Goal: Information Seeking & Learning: Learn about a topic

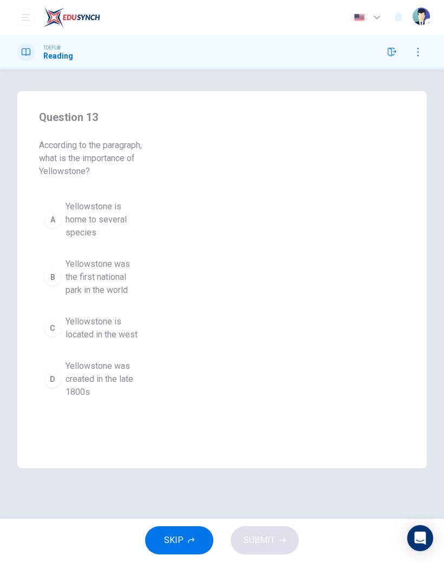
click at [349, 225] on div "Question 13 According to the paragraph, what is the importance of Yellowstone? …" at bounding box center [222, 279] width 410 height 377
click at [321, 246] on div "Question 13 According to the paragraph, what is the importance of Yellowstone? …" at bounding box center [222, 279] width 410 height 377
click at [108, 327] on span "Yellowstone is located in the west" at bounding box center [103, 328] width 74 height 26
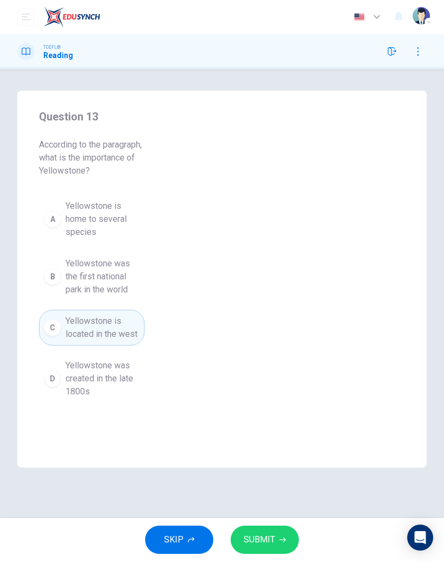
click at [272, 532] on span "SUBMIT" at bounding box center [259, 539] width 31 height 15
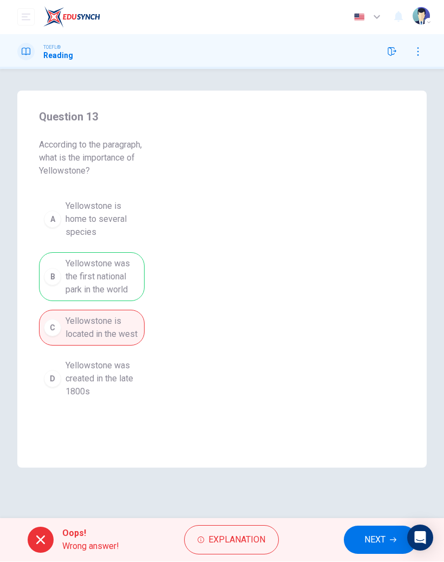
click at [373, 539] on span "NEXT" at bounding box center [375, 539] width 21 height 15
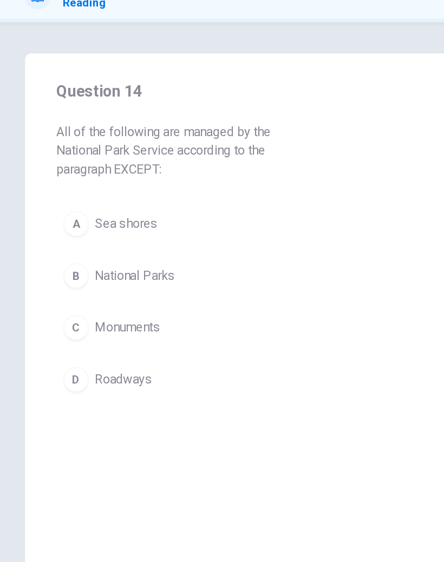
click at [83, 310] on span "Roadways" at bounding box center [86, 316] width 40 height 13
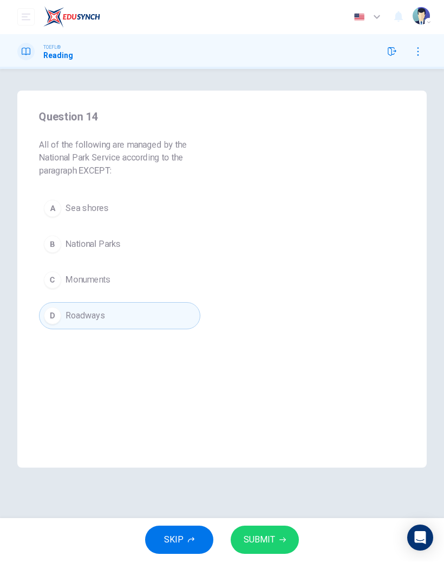
click at [266, 530] on button "SUBMIT" at bounding box center [265, 540] width 68 height 28
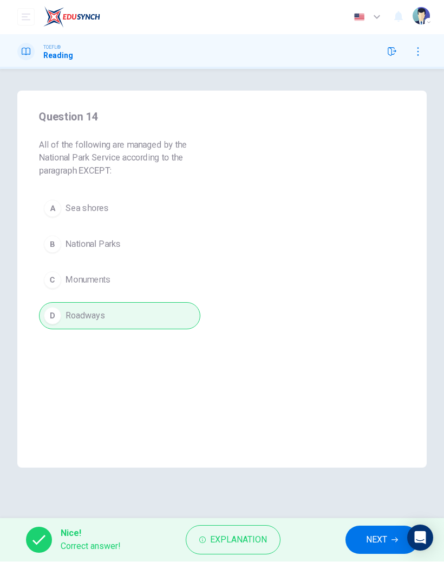
click at [374, 539] on span "NEXT" at bounding box center [376, 539] width 21 height 15
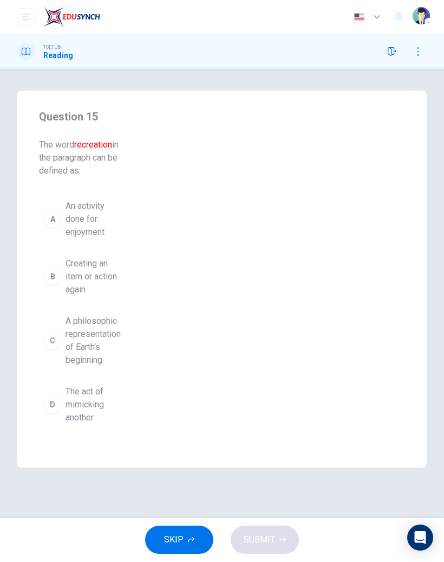
click at [95, 271] on span "Creating an item or action again" at bounding box center [93, 276] width 55 height 39
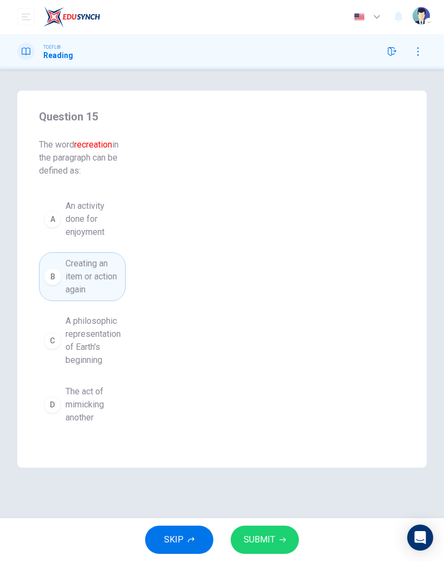
click at [268, 537] on span "SUBMIT" at bounding box center [259, 539] width 31 height 15
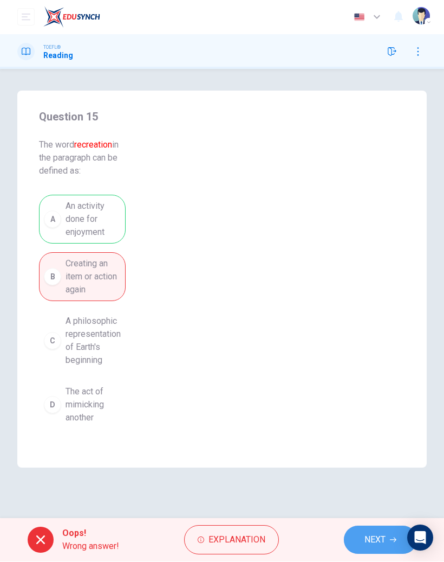
click at [381, 539] on span "NEXT" at bounding box center [375, 539] width 21 height 15
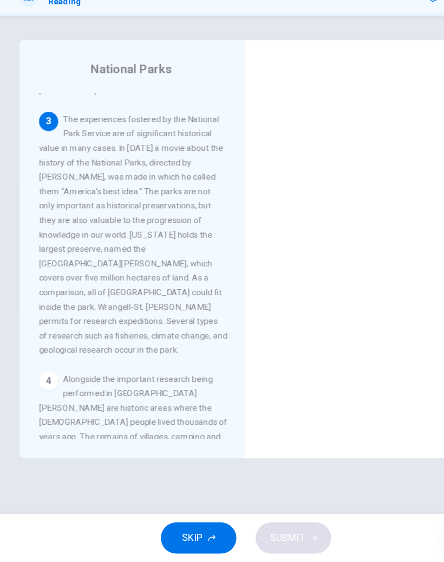
scroll to position [253, 0]
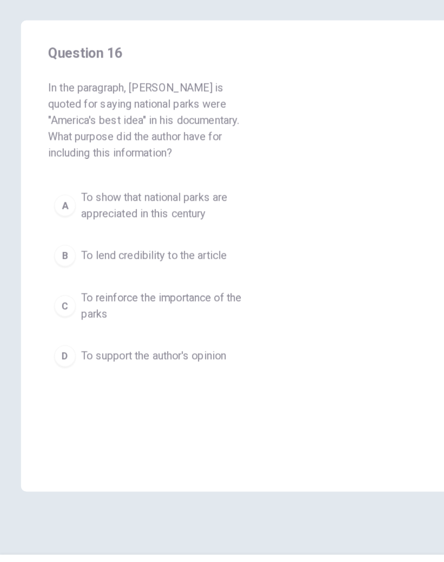
click at [156, 226] on span "To show that national parks are appreciated in this century" at bounding box center [131, 239] width 130 height 26
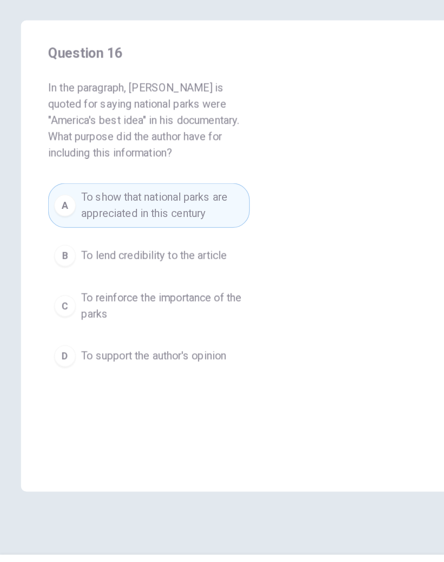
click at [261, 532] on span "SUBMIT" at bounding box center [259, 539] width 31 height 15
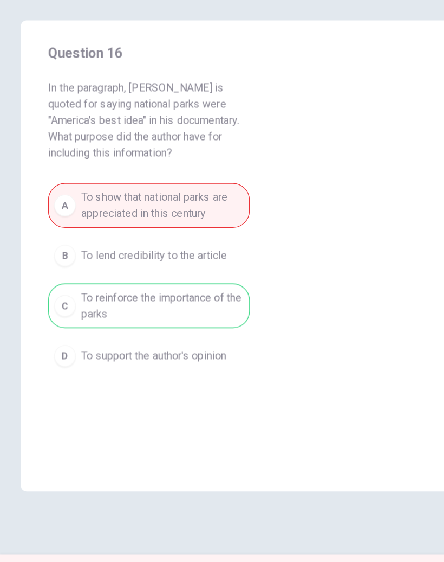
click at [344, 526] on button "NEXT" at bounding box center [380, 540] width 73 height 28
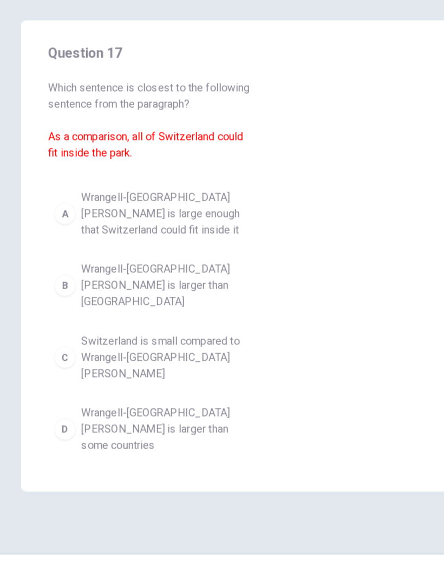
click at [166, 341] on span "Switzerland is small compared to Wrangell-[GEOGRAPHIC_DATA][PERSON_NAME]" at bounding box center [131, 360] width 130 height 39
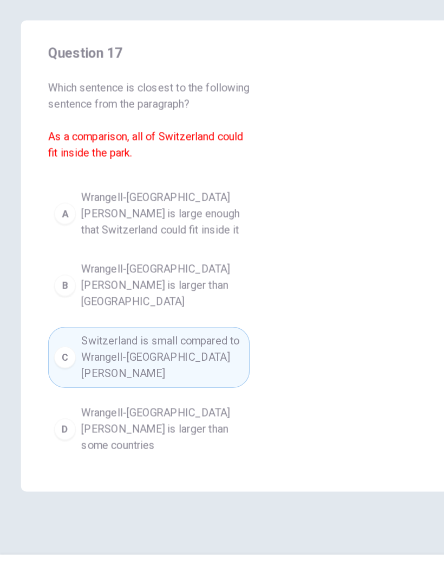
click at [261, 518] on div "SKIP SUBMIT" at bounding box center [222, 539] width 444 height 43
click at [276, 526] on button "SUBMIT" at bounding box center [265, 540] width 68 height 28
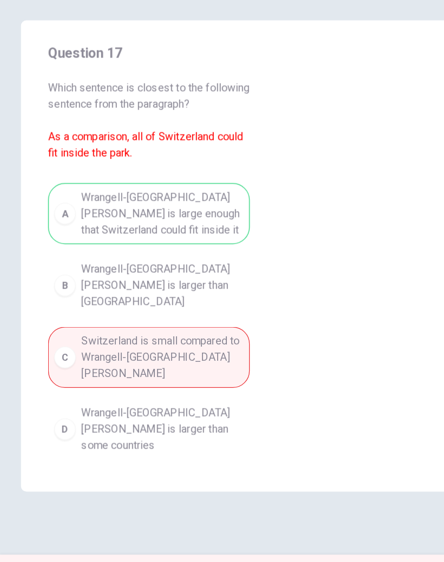
click at [350, 526] on button "NEXT" at bounding box center [380, 540] width 73 height 28
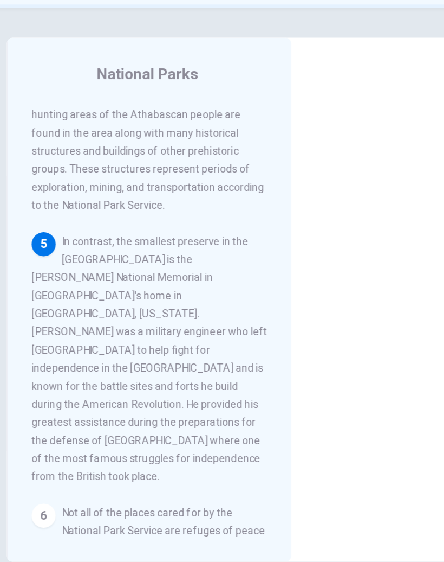
scroll to position [582, 0]
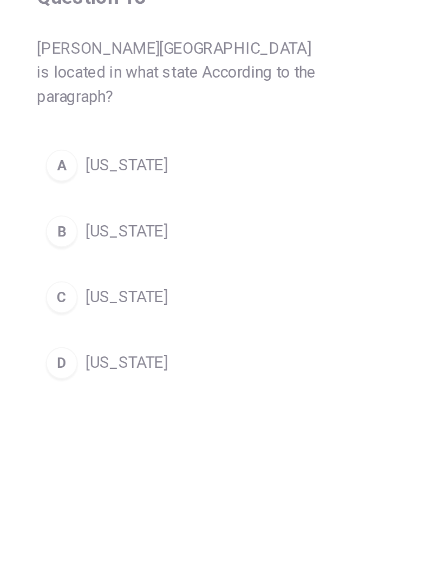
click at [92, 202] on span "[US_STATE]" at bounding box center [88, 208] width 44 height 13
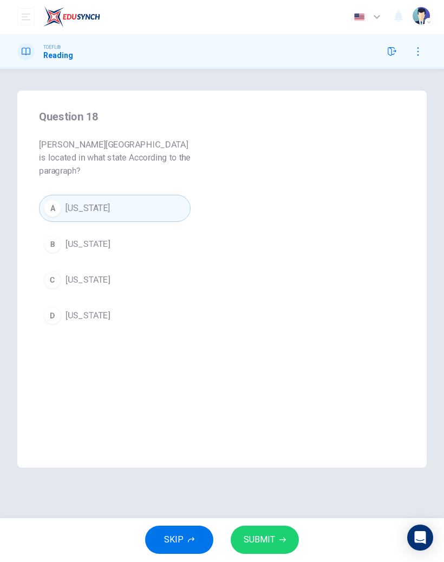
click at [274, 549] on button "SUBMIT" at bounding box center [265, 540] width 68 height 28
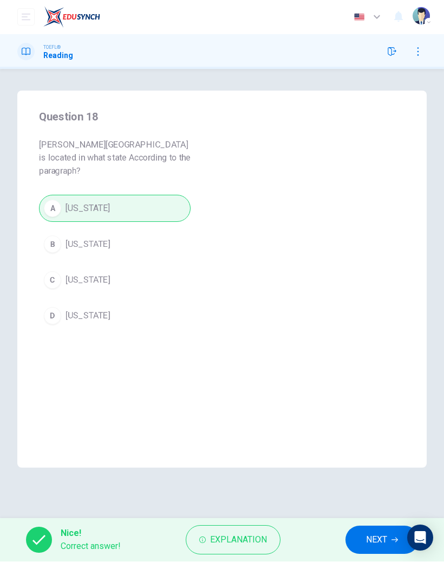
click at [383, 532] on span "NEXT" at bounding box center [376, 539] width 21 height 15
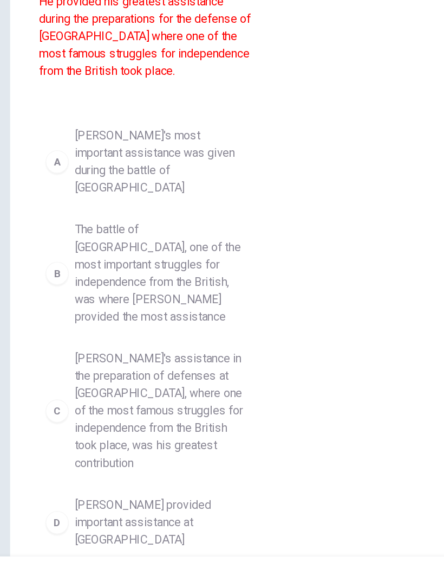
scroll to position [80, 0]
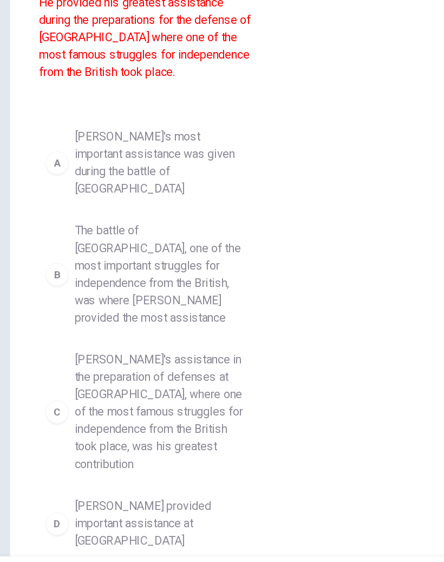
click at [154, 365] on span "[PERSON_NAME]'s assistance in the preparation of defenses at [GEOGRAPHIC_DATA],…" at bounding box center [131, 410] width 130 height 91
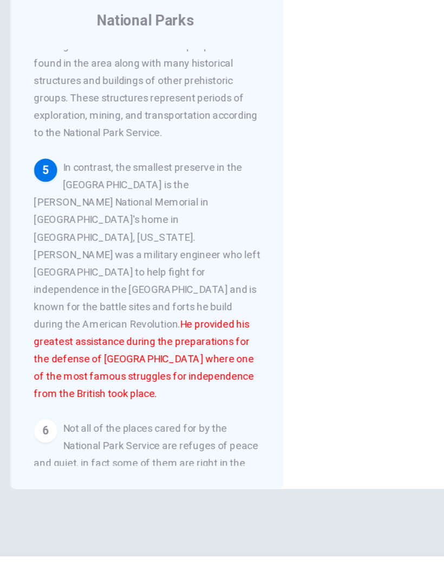
scroll to position [0, 0]
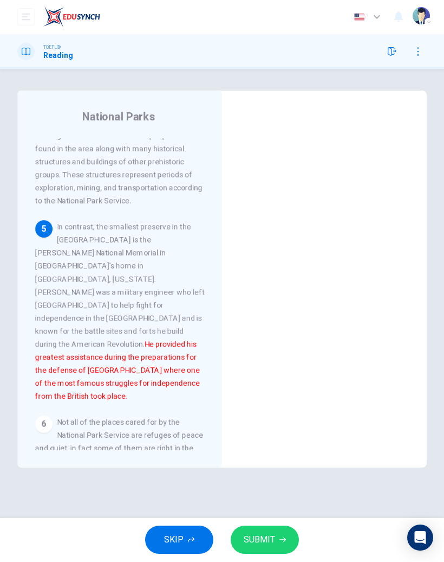
click at [254, 531] on button "SUBMIT" at bounding box center [265, 540] width 68 height 28
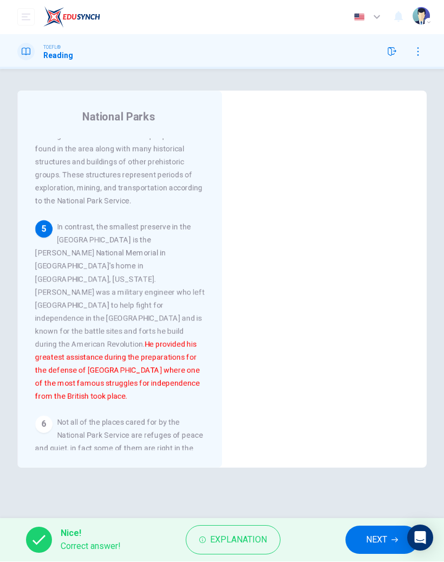
click at [368, 538] on span "NEXT" at bounding box center [376, 539] width 21 height 15
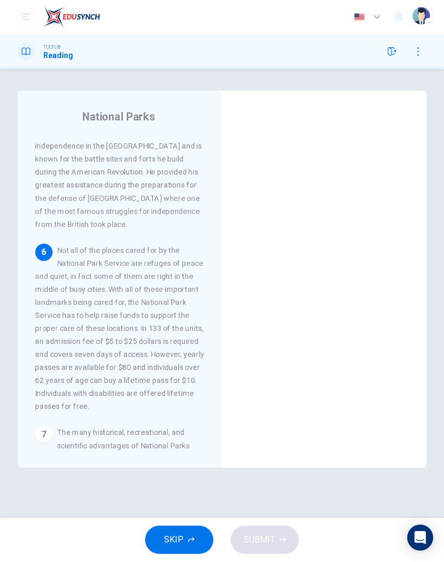
scroll to position [759, 0]
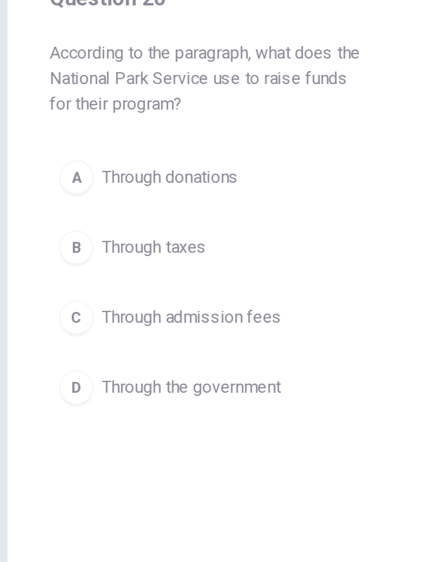
click at [139, 267] on button "C Through admission fees" at bounding box center [120, 280] width 162 height 27
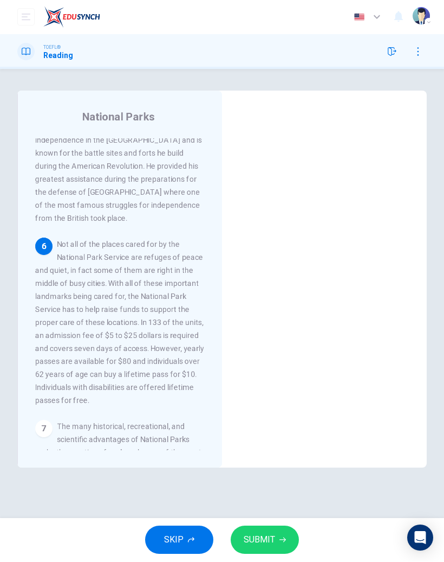
click at [276, 534] on button "SUBMIT" at bounding box center [265, 540] width 68 height 28
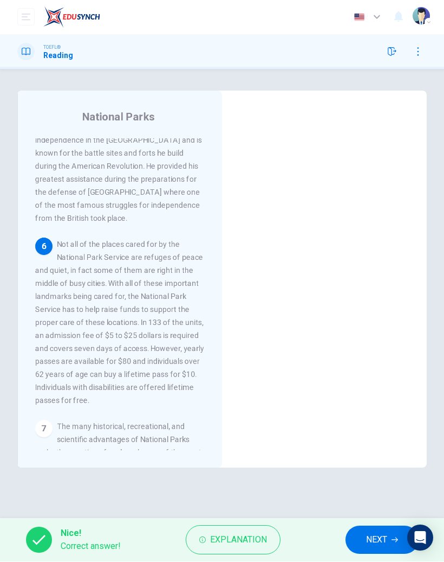
click at [376, 533] on span "NEXT" at bounding box center [376, 539] width 21 height 15
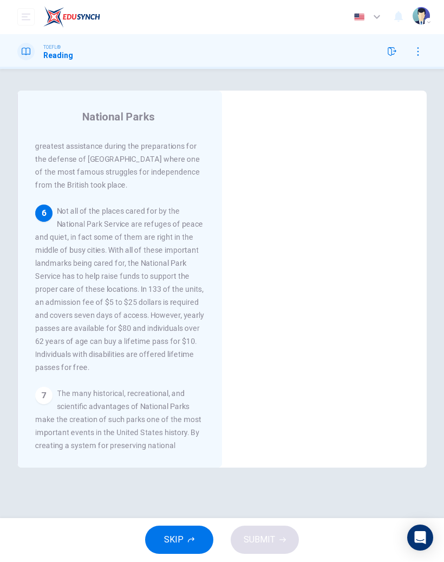
scroll to position [794, 0]
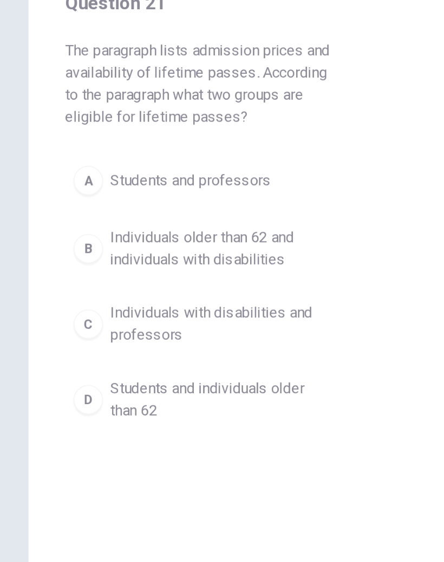
click at [142, 249] on span "Individuals older than 62 and individuals with disabilities" at bounding box center [131, 262] width 130 height 26
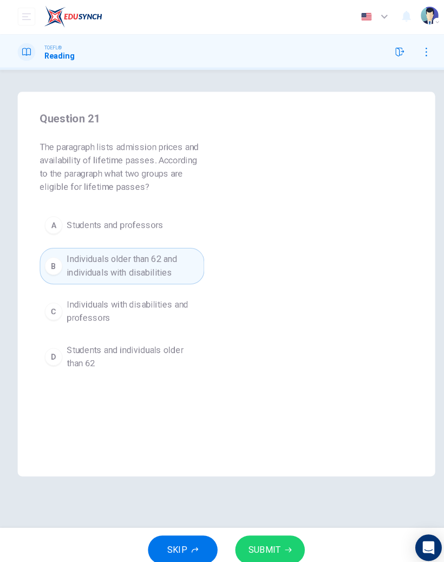
click at [275, 532] on button "SUBMIT" at bounding box center [265, 540] width 68 height 28
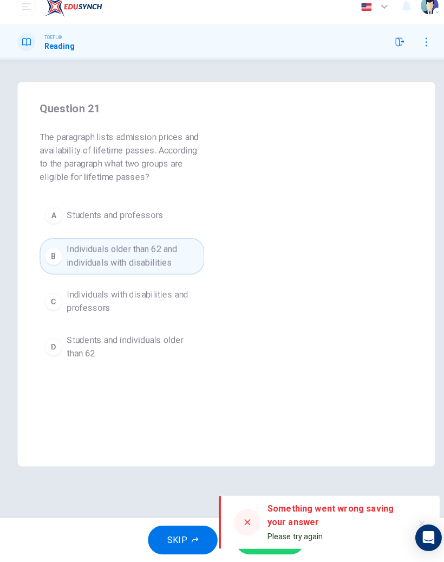
click at [243, 510] on div at bounding box center [243, 523] width 26 height 26
click at [238, 510] on div at bounding box center [243, 523] width 26 height 26
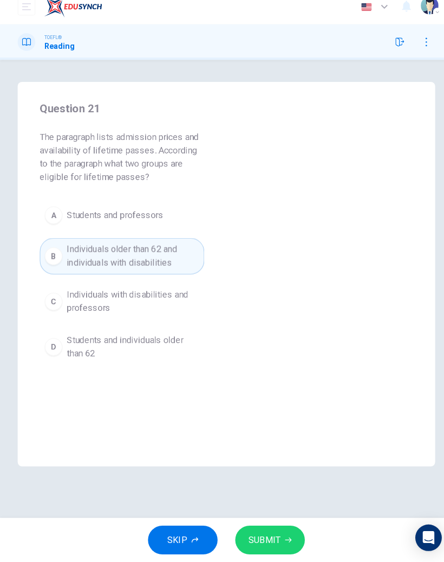
click at [157, 252] on span "Individuals older than 62 and individuals with disabilities" at bounding box center [131, 262] width 130 height 26
click at [261, 532] on span "SUBMIT" at bounding box center [259, 539] width 31 height 15
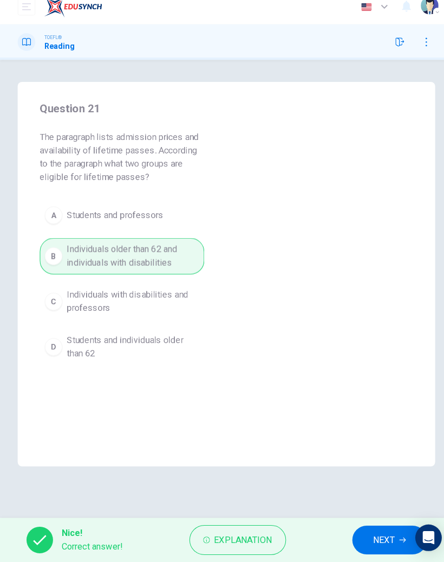
click at [371, 532] on span "NEXT" at bounding box center [376, 539] width 21 height 15
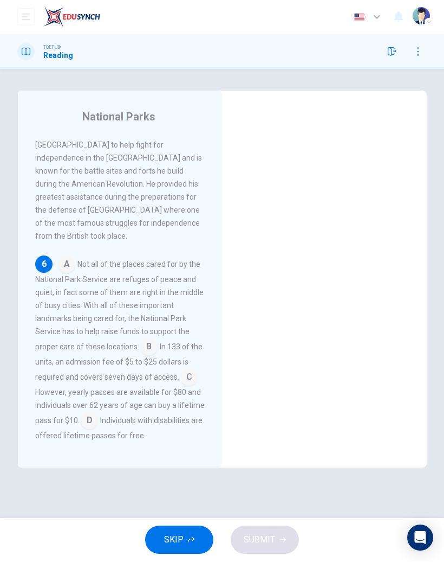
scroll to position [765, 0]
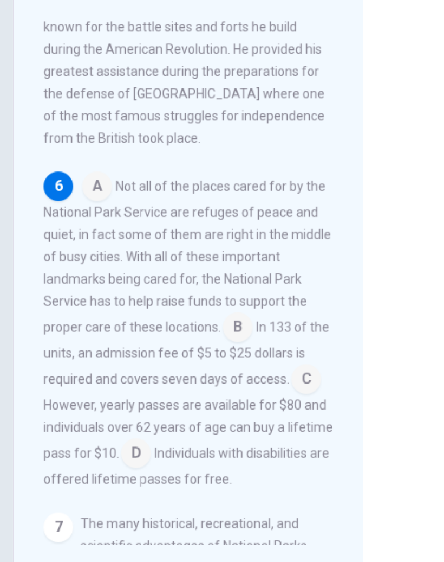
click at [142, 315] on input at bounding box center [148, 323] width 17 height 17
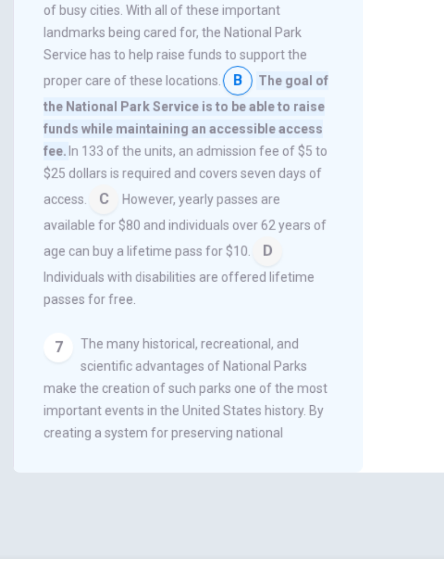
scroll to position [848, 0]
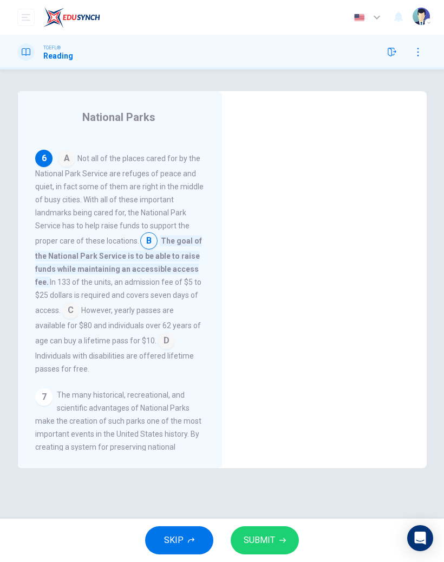
click at [269, 537] on span "SUBMIT" at bounding box center [259, 539] width 31 height 15
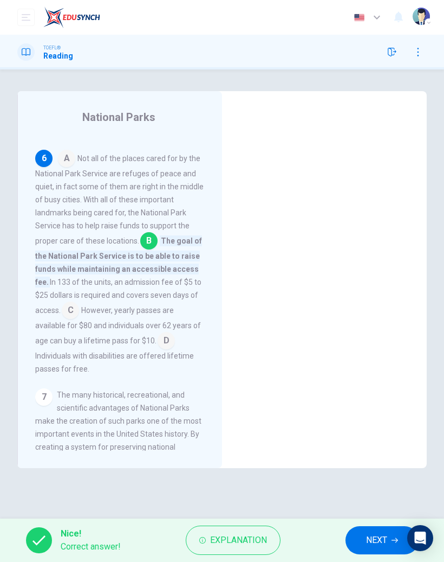
click at [368, 536] on span "NEXT" at bounding box center [376, 539] width 21 height 15
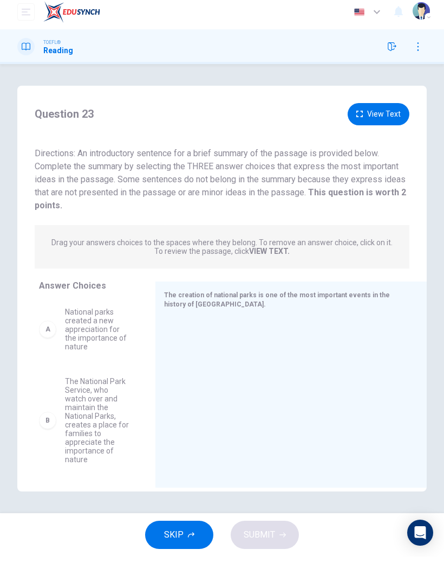
scroll to position [0, 0]
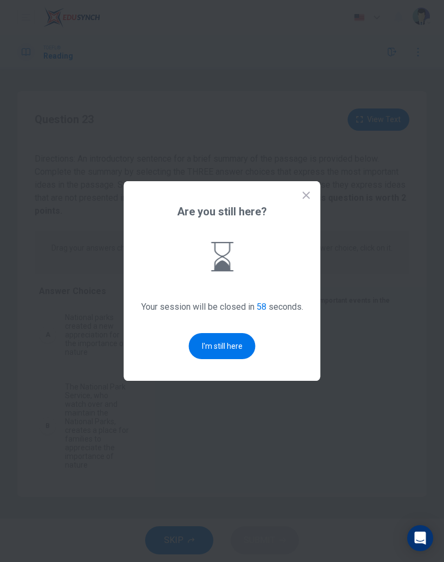
click at [238, 359] on button "I'm still here" at bounding box center [222, 346] width 67 height 26
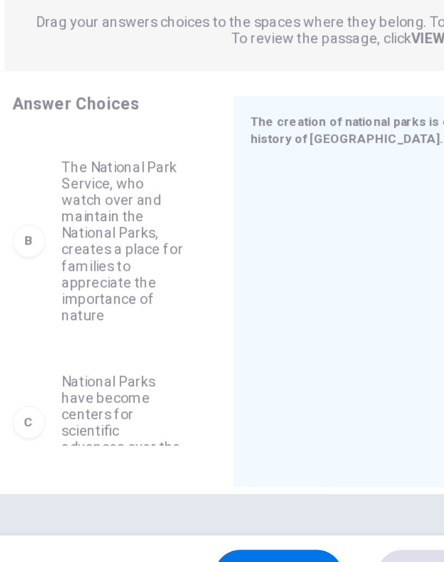
scroll to position [67, 0]
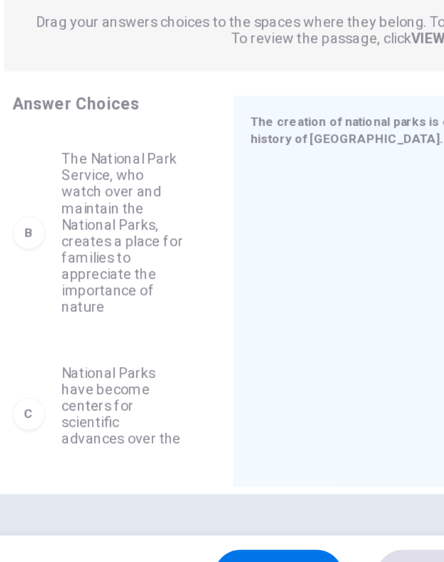
click at [72, 315] on span "The National Park Service, who watch over and maintain the National Parks, crea…" at bounding box center [97, 358] width 65 height 87
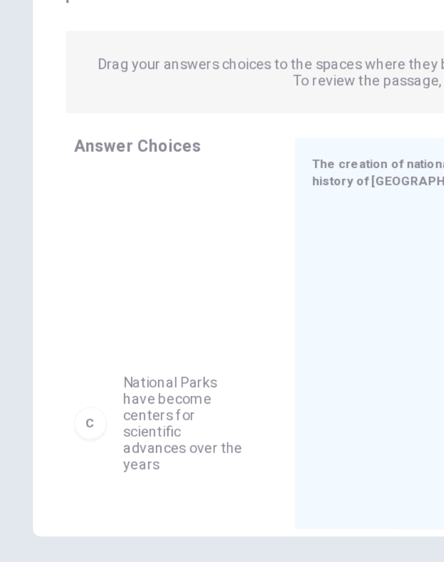
click at [88, 237] on div "A National parks created a new appreciation for the importance of nature C Nati…" at bounding box center [88, 320] width 99 height 167
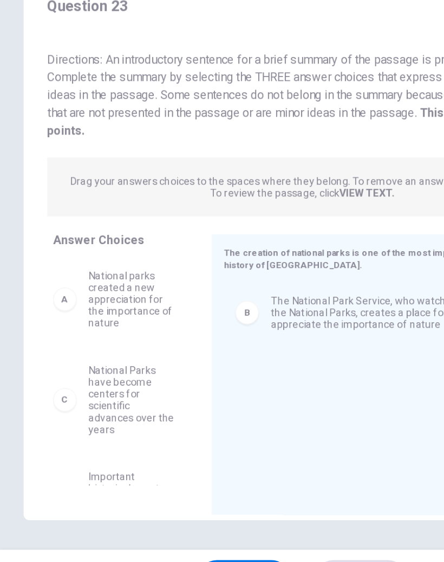
scroll to position [0, 0]
click at [99, 313] on span "National parks created a new appreciation for the importance of nature" at bounding box center [97, 334] width 65 height 43
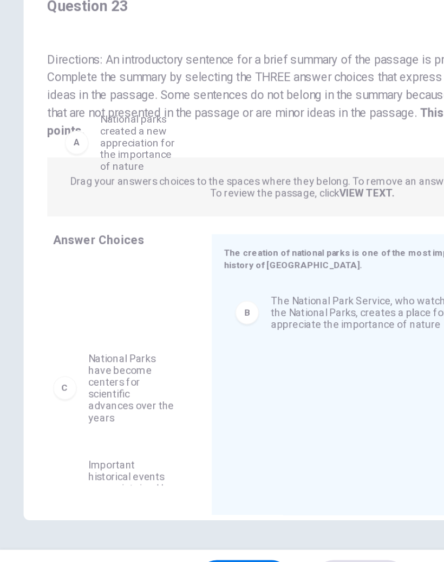
click at [79, 304] on div "C National Parks have become centers for scientific advances over the years D I…" at bounding box center [88, 387] width 99 height 167
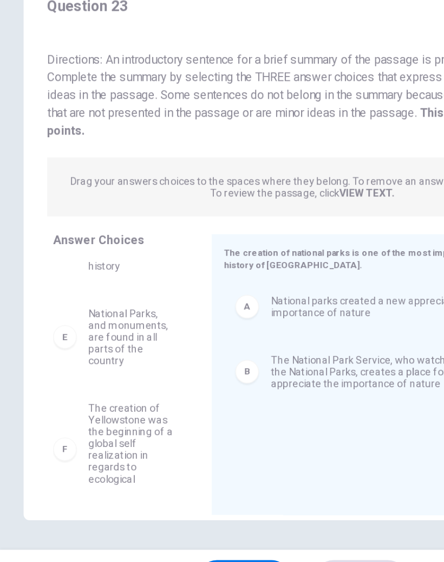
scroll to position [163, 0]
click at [100, 410] on span "The creation of Yellowstone was the beginning of a global self realization in r…" at bounding box center [97, 444] width 65 height 69
click at [75, 410] on span "The creation of Yellowstone was the beginning of a global self realization in r…" at bounding box center [97, 444] width 65 height 69
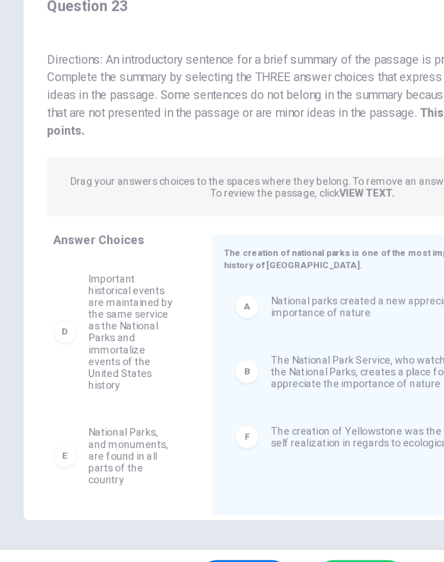
scroll to position [67, 0]
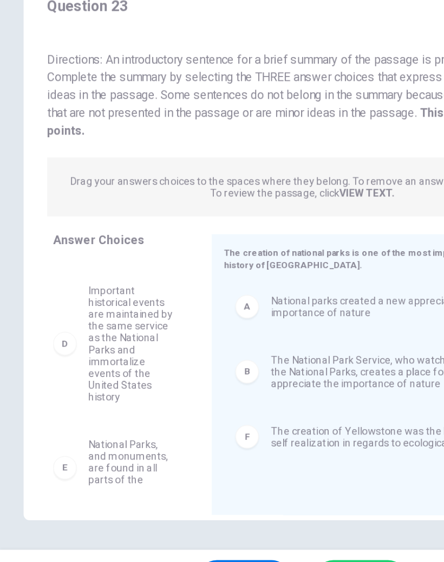
click at [268, 526] on button "SUBMIT" at bounding box center [265, 540] width 68 height 28
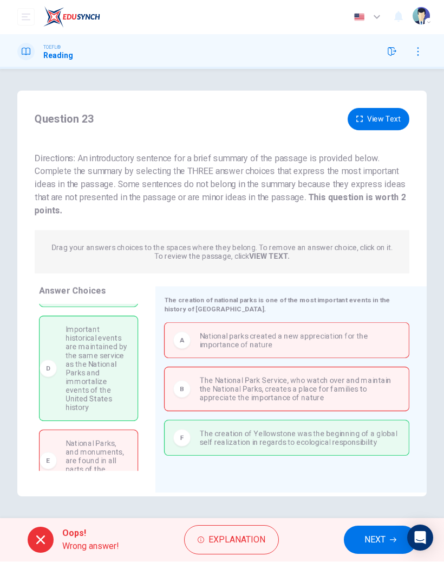
click at [365, 535] on span "NEXT" at bounding box center [375, 539] width 21 height 15
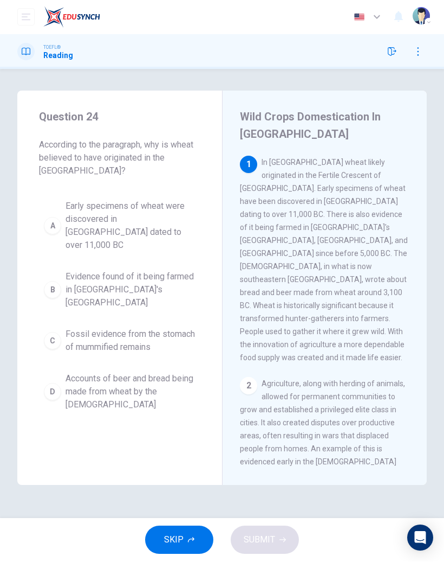
click at [171, 272] on span "Evidence found of it being farmed in [GEOGRAPHIC_DATA]'s [GEOGRAPHIC_DATA]" at bounding box center [131, 289] width 130 height 39
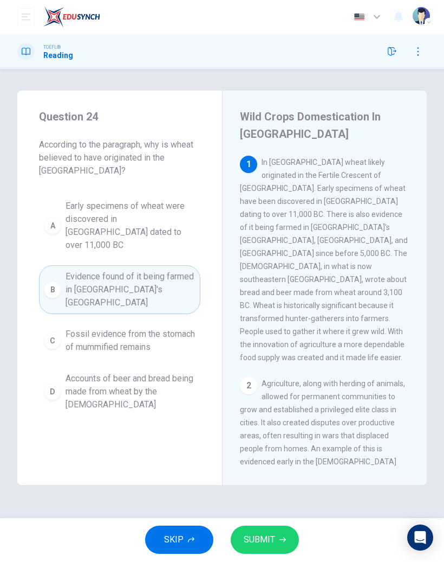
click at [258, 543] on span "SUBMIT" at bounding box center [259, 539] width 31 height 15
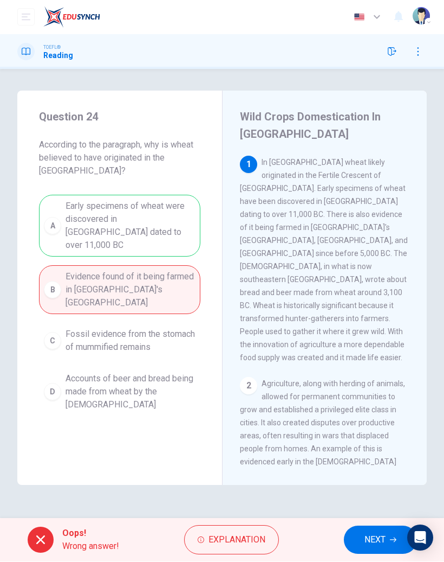
click at [375, 544] on span "NEXT" at bounding box center [375, 539] width 21 height 15
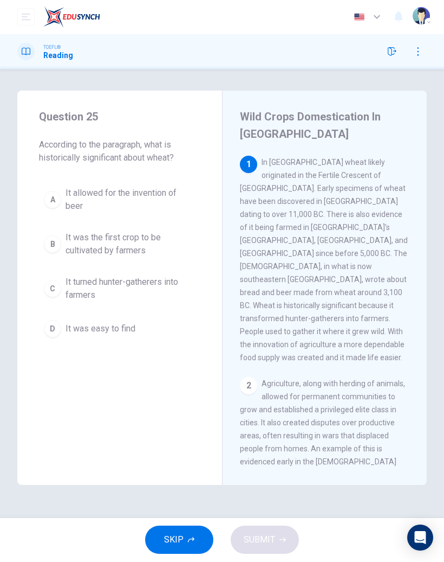
click at [189, 529] on button "SKIP" at bounding box center [179, 540] width 68 height 28
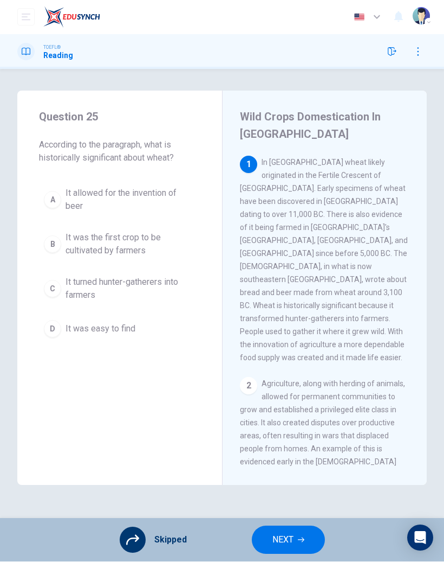
click at [296, 534] on button "NEXT" at bounding box center [288, 540] width 73 height 28
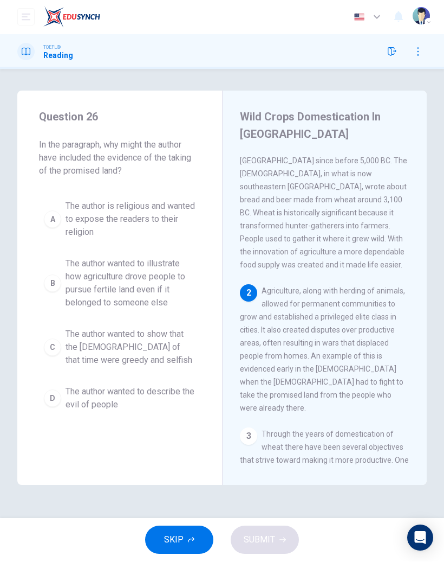
scroll to position [109, 0]
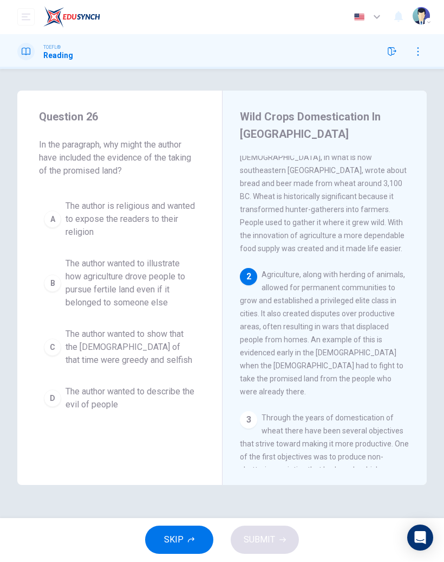
click at [182, 543] on span "SKIP" at bounding box center [174, 539] width 20 height 15
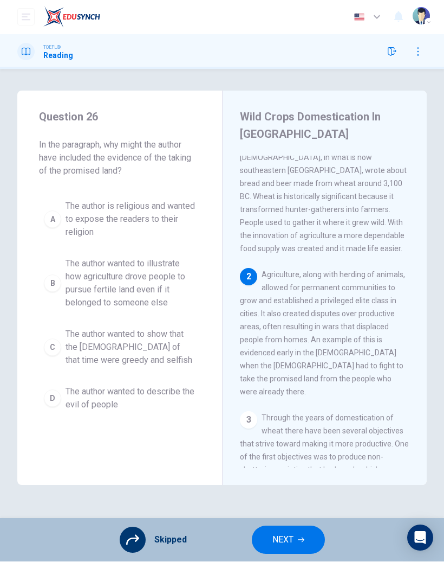
click at [302, 542] on icon "button" at bounding box center [301, 540] width 7 height 7
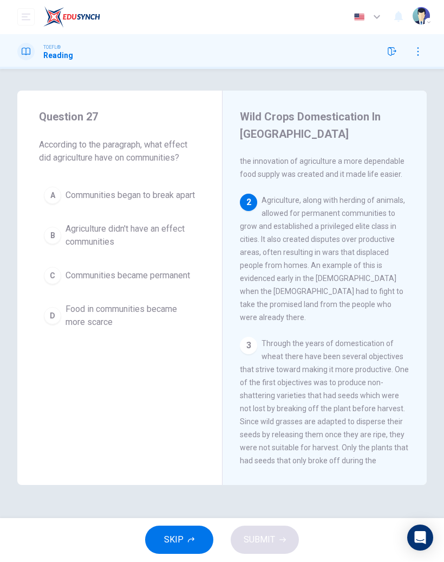
scroll to position [195, 0]
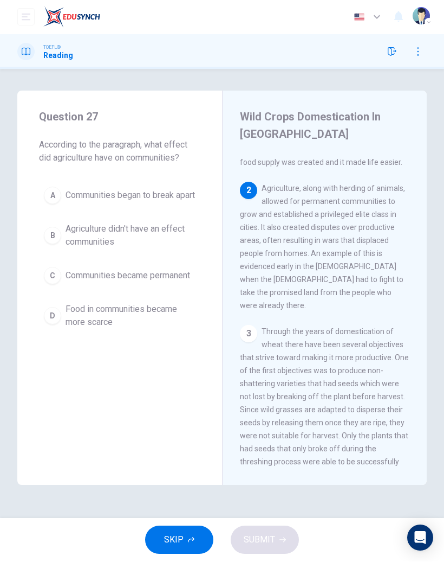
click at [194, 547] on button "SKIP" at bounding box center [179, 540] width 68 height 28
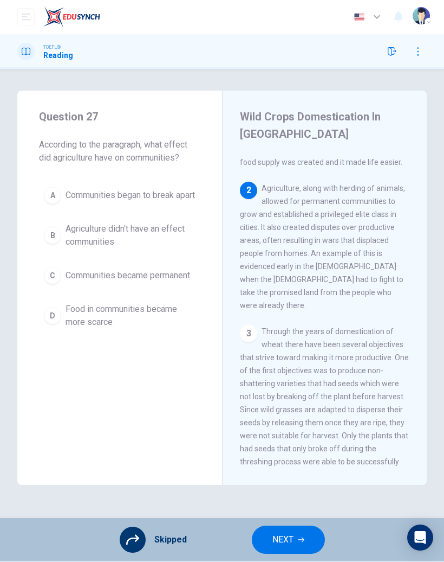
click at [296, 542] on button "NEXT" at bounding box center [288, 540] width 73 height 28
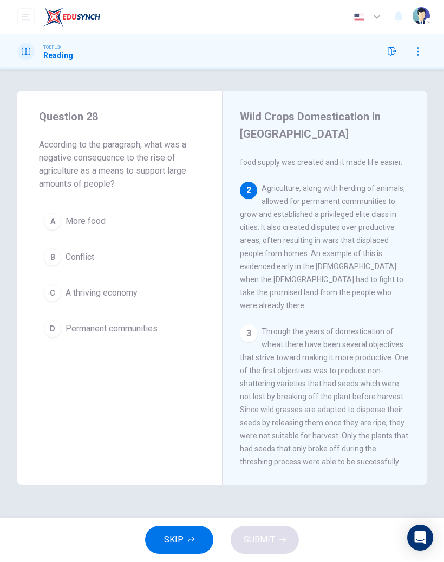
click at [134, 293] on span "A thriving economy" at bounding box center [102, 293] width 72 height 13
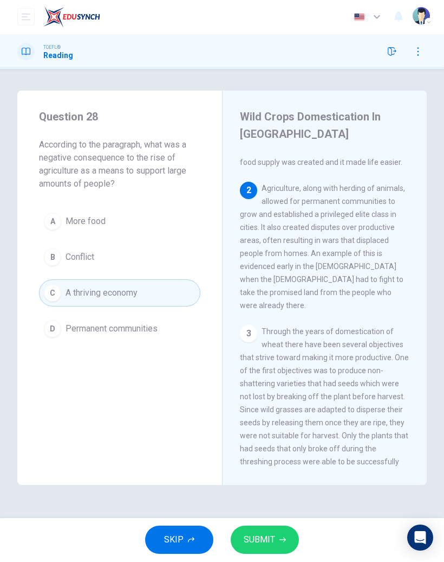
click at [269, 527] on button "SUBMIT" at bounding box center [265, 540] width 68 height 28
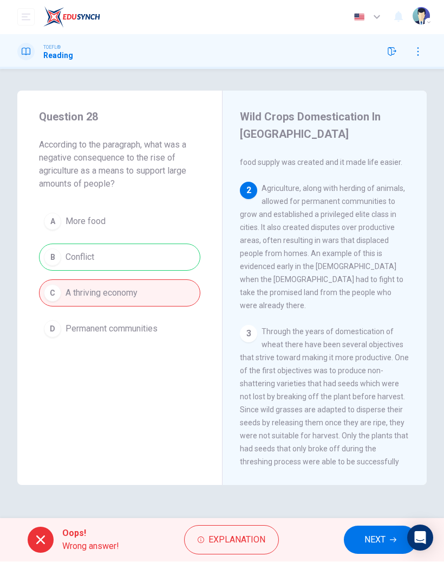
click at [373, 530] on button "NEXT" at bounding box center [380, 540] width 73 height 28
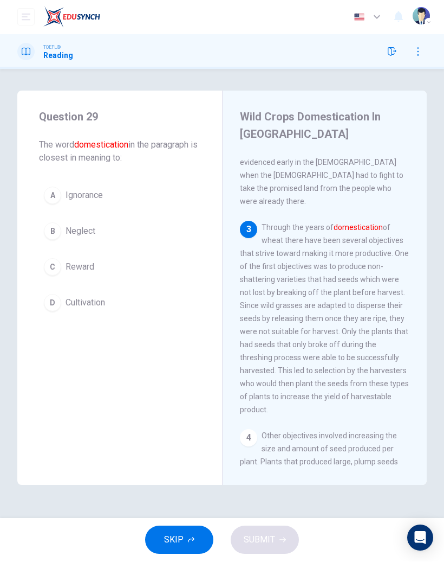
scroll to position [304, 0]
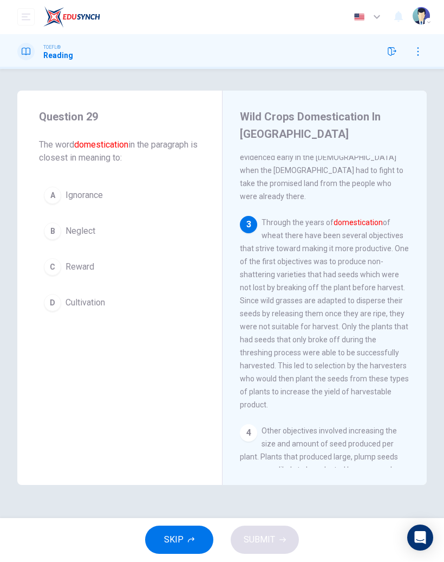
click at [105, 304] on span "Cultivation" at bounding box center [86, 303] width 40 height 13
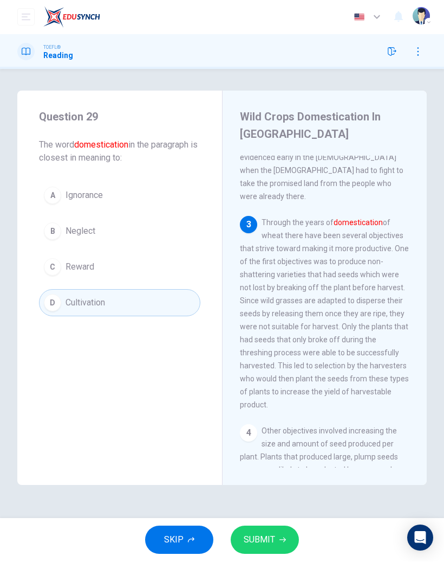
click at [273, 533] on span "SUBMIT" at bounding box center [259, 539] width 31 height 15
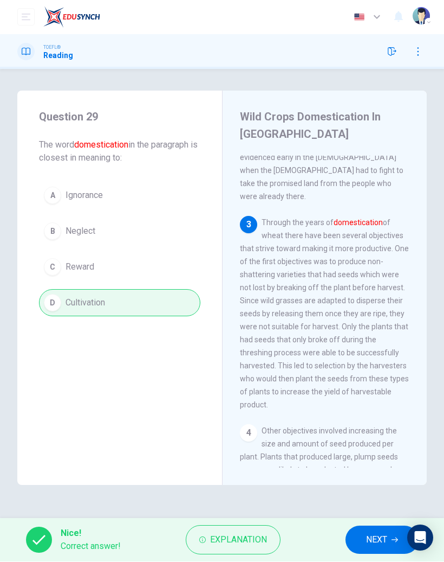
click at [366, 538] on span "NEXT" at bounding box center [376, 539] width 21 height 15
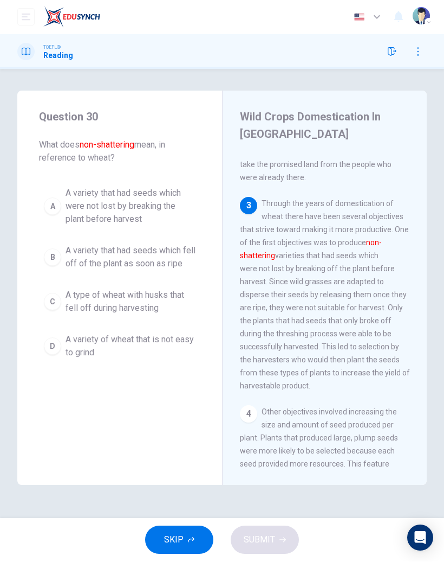
scroll to position [325, 0]
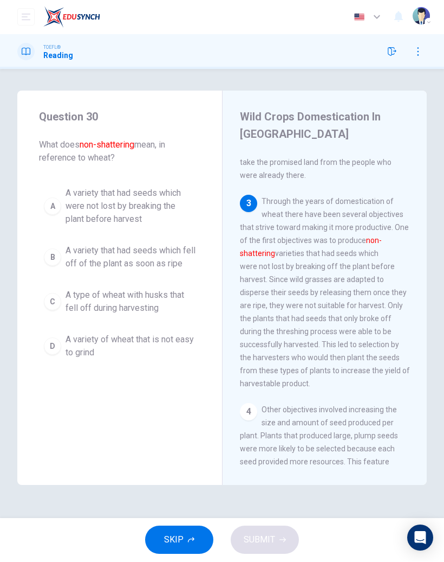
click at [165, 266] on span "A variety that had seeds which fell off of the plant as soon as ripe" at bounding box center [131, 257] width 130 height 26
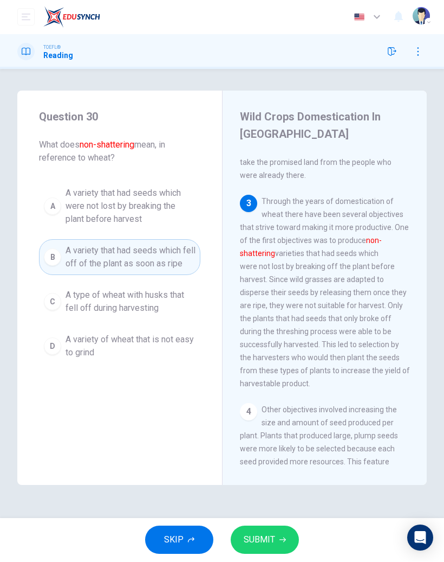
click at [302, 532] on div "SKIP SUBMIT" at bounding box center [222, 539] width 444 height 43
click at [280, 539] on icon "button" at bounding box center [283, 540] width 7 height 5
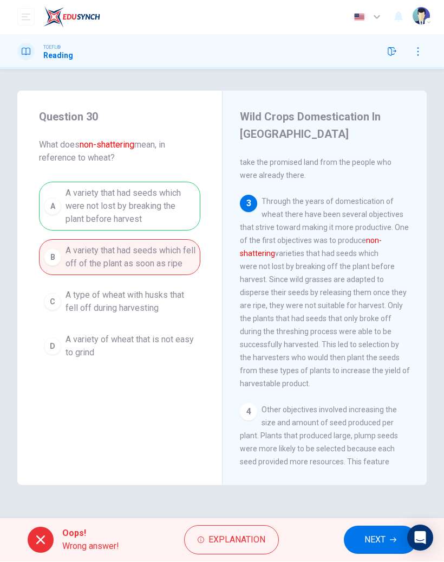
click at [373, 538] on span "NEXT" at bounding box center [375, 539] width 21 height 15
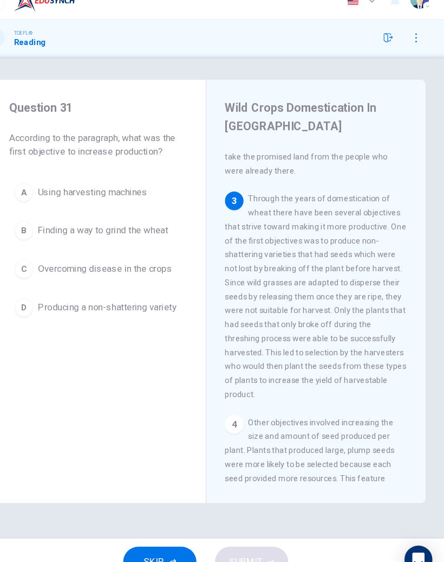
click at [132, 297] on span "Producing a non-shattering variety" at bounding box center [131, 303] width 130 height 13
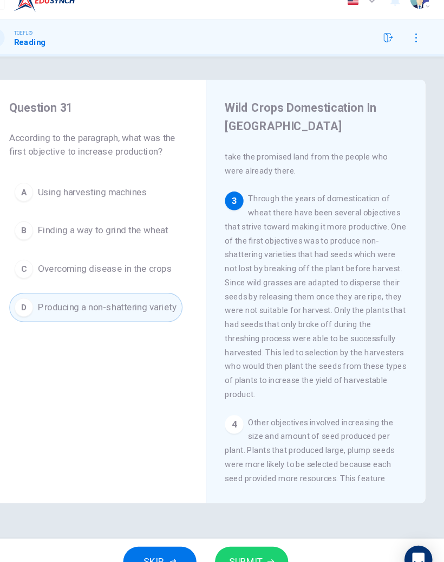
click at [258, 526] on button "SUBMIT" at bounding box center [265, 540] width 68 height 28
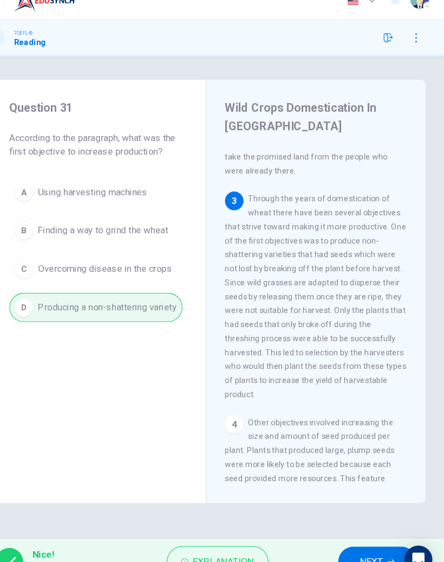
click at [355, 526] on button "NEXT" at bounding box center [382, 540] width 73 height 28
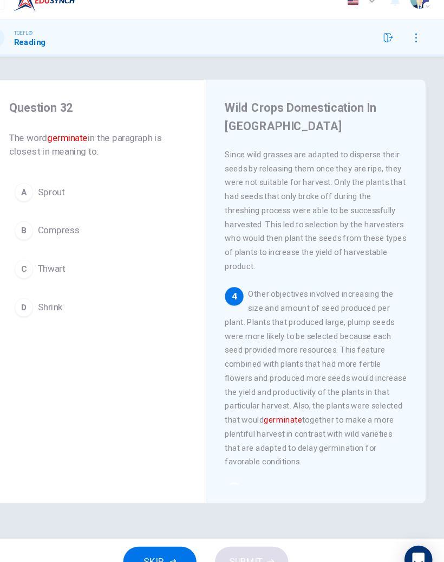
scroll to position [486, 0]
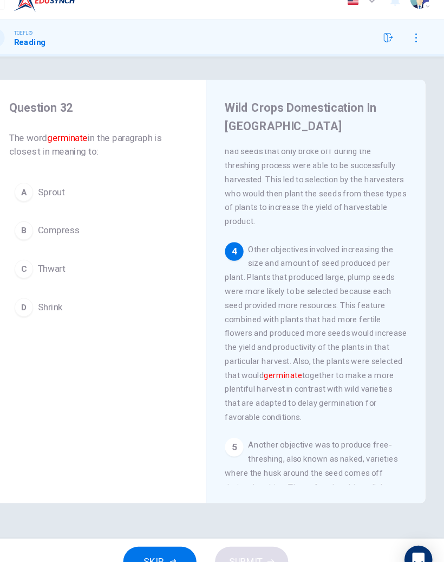
click at [68, 225] on span "Compress" at bounding box center [86, 231] width 40 height 13
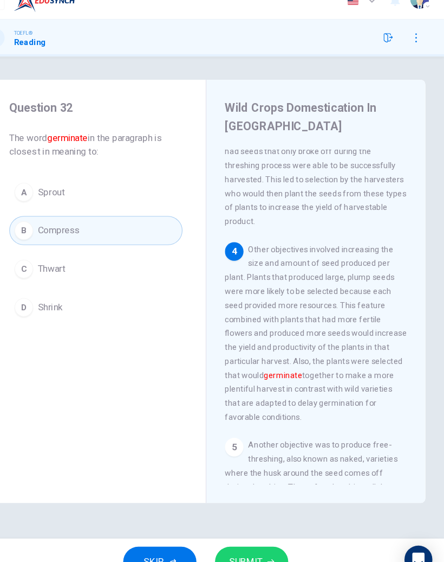
click at [257, 518] on div "SKIP SUBMIT" at bounding box center [222, 539] width 444 height 43
click at [244, 532] on span "SUBMIT" at bounding box center [259, 539] width 31 height 15
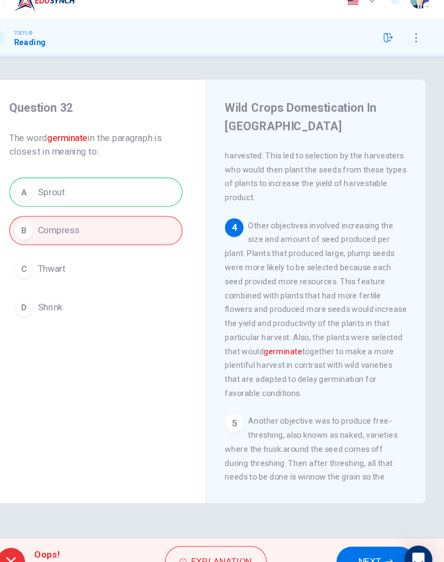
scroll to position [508, 0]
click at [345, 526] on button "NEXT" at bounding box center [380, 540] width 73 height 28
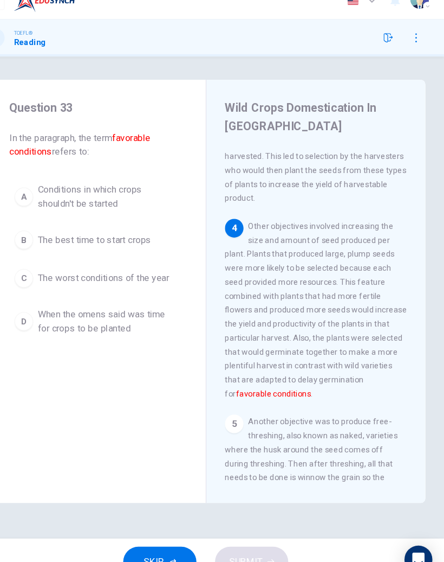
click at [105, 303] on span "When the omens said was time for crops to be planted" at bounding box center [131, 316] width 130 height 26
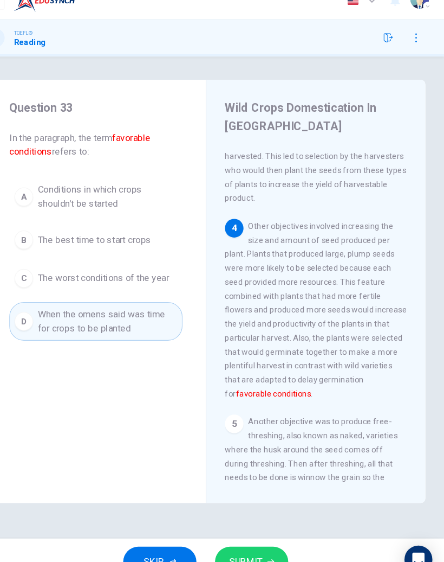
click at [245, 526] on button "SUBMIT" at bounding box center [265, 540] width 68 height 28
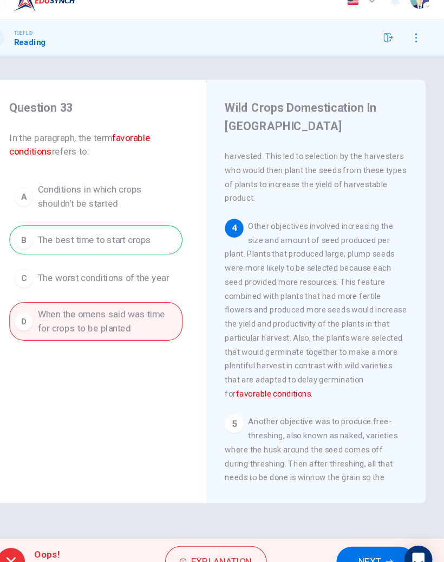
click at [336, 518] on div "Oops! Wrong answer! Explanation NEXT" at bounding box center [222, 539] width 444 height 43
click at [344, 526] on button "NEXT" at bounding box center [380, 540] width 73 height 28
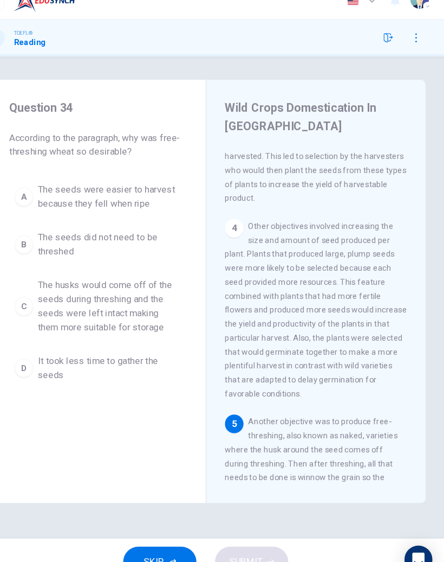
click at [132, 295] on span "The husks would come off of the seeds during threshing and the seeds were left …" at bounding box center [131, 302] width 130 height 52
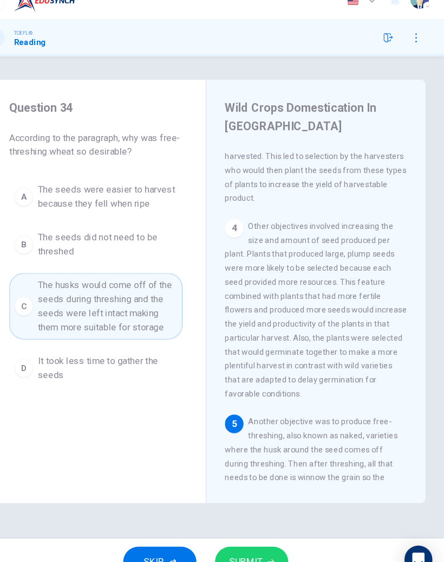
click at [254, 526] on button "SUBMIT" at bounding box center [265, 540] width 68 height 28
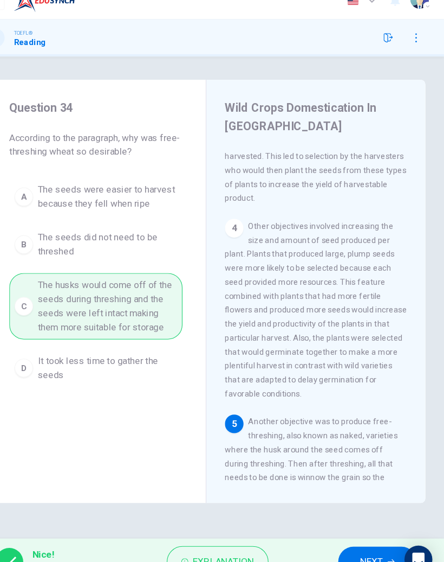
click at [346, 526] on button "NEXT" at bounding box center [382, 540] width 73 height 28
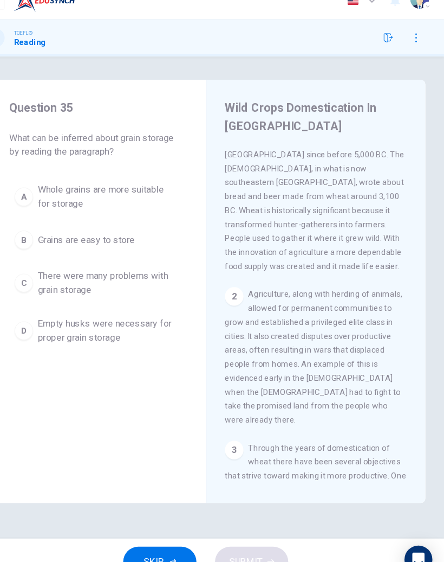
scroll to position [0, 0]
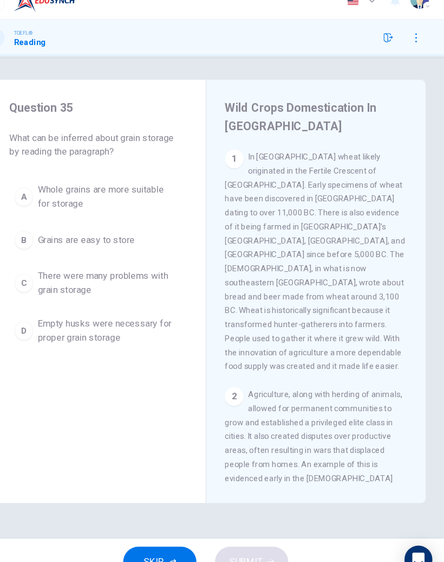
click at [134, 267] on span "There were many problems with grain storage" at bounding box center [131, 280] width 130 height 26
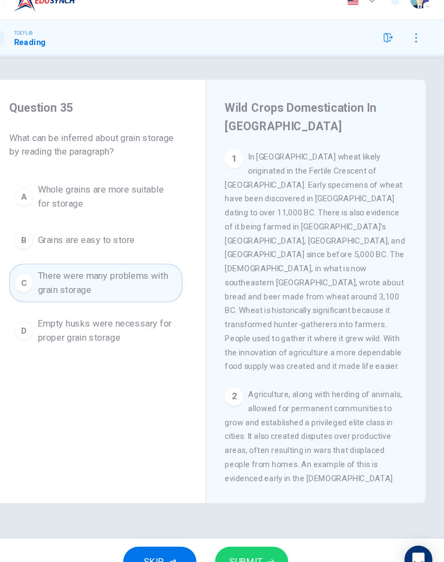
click at [249, 518] on div "SKIP SUBMIT" at bounding box center [222, 539] width 444 height 43
click at [242, 526] on button "SUBMIT" at bounding box center [265, 540] width 68 height 28
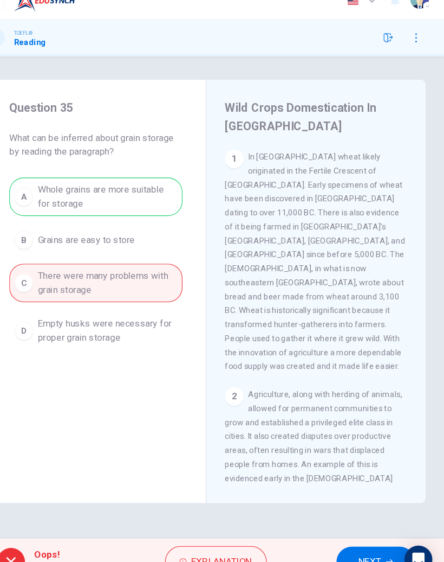
click at [344, 526] on button "NEXT" at bounding box center [380, 540] width 73 height 28
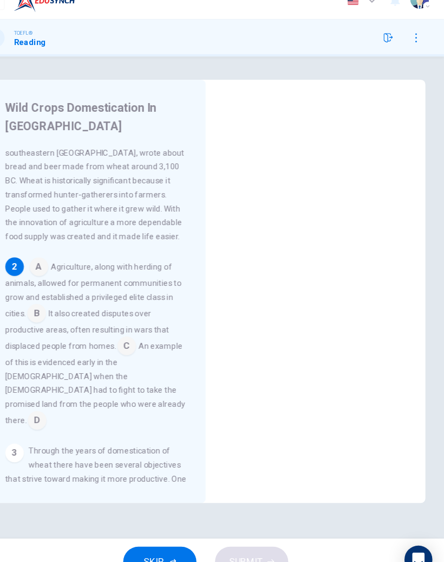
scroll to position [132, 0]
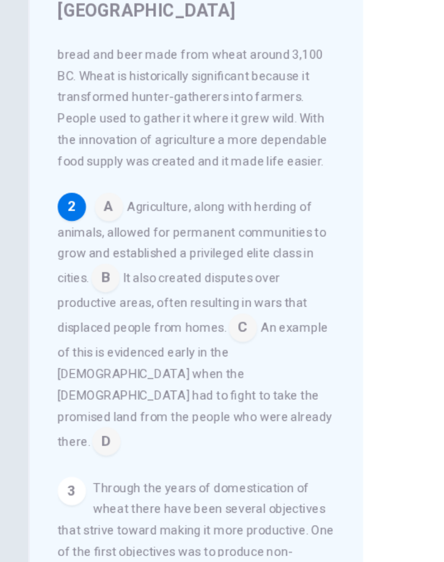
click at [151, 320] on input at bounding box center [148, 328] width 17 height 17
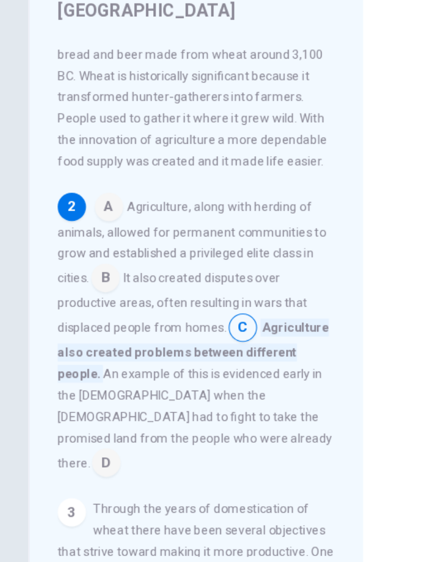
click at [67, 290] on input at bounding box center [64, 298] width 17 height 17
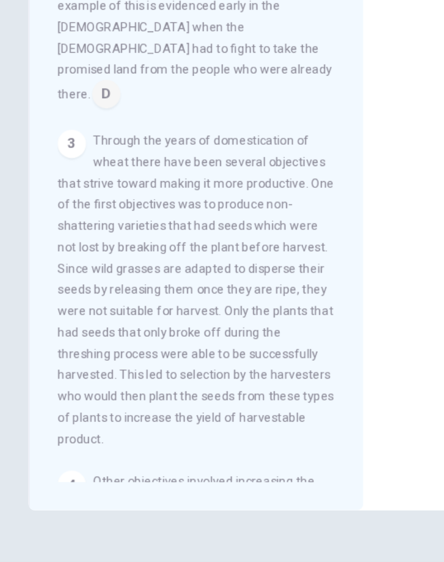
scroll to position [323, 0]
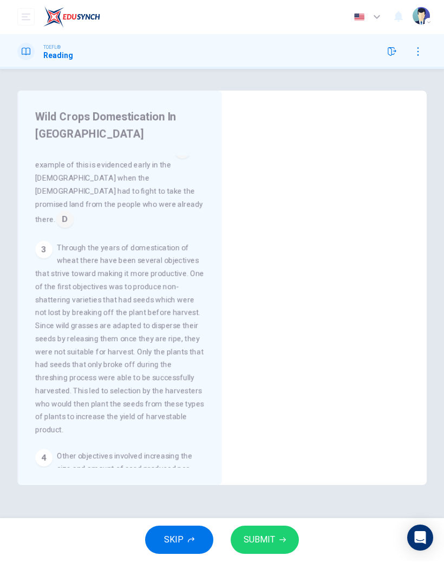
click at [285, 526] on button "SUBMIT" at bounding box center [265, 540] width 68 height 28
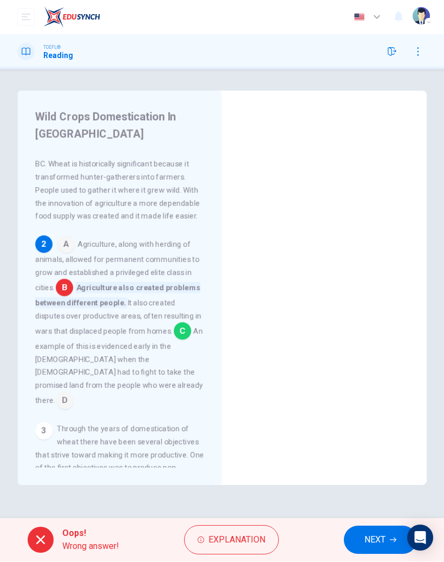
scroll to position [145, 0]
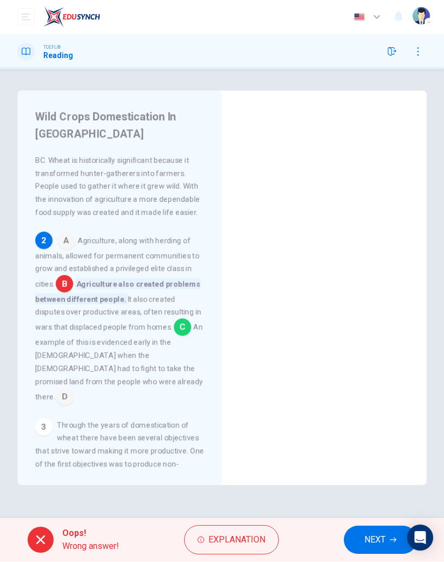
click at [386, 539] on span "NEXT" at bounding box center [375, 539] width 21 height 15
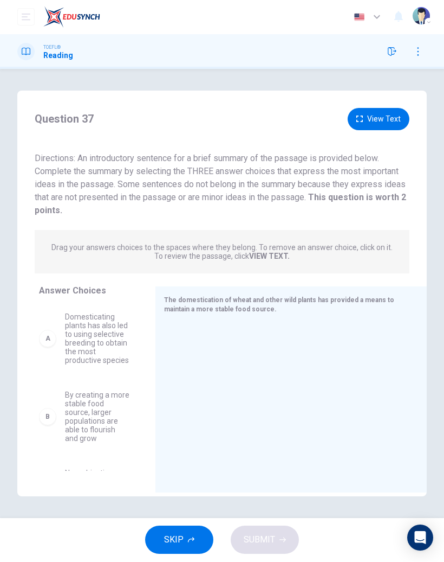
click at [184, 537] on button "SKIP" at bounding box center [179, 540] width 68 height 28
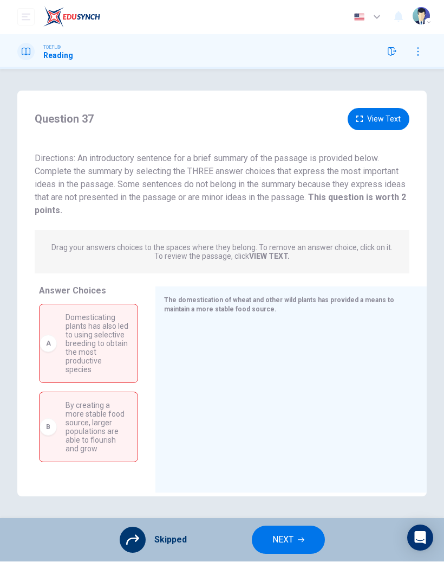
click at [310, 534] on button "NEXT" at bounding box center [288, 540] width 73 height 28
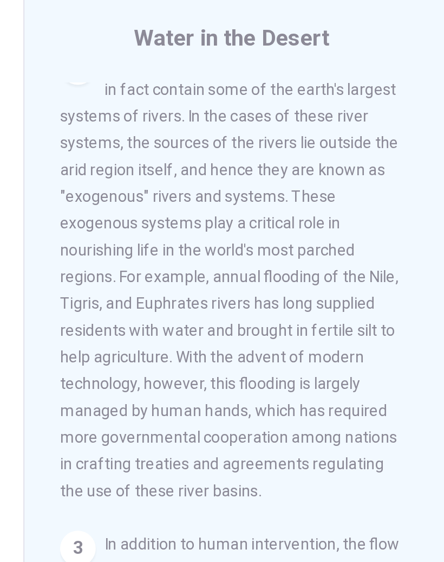
scroll to position [212, 0]
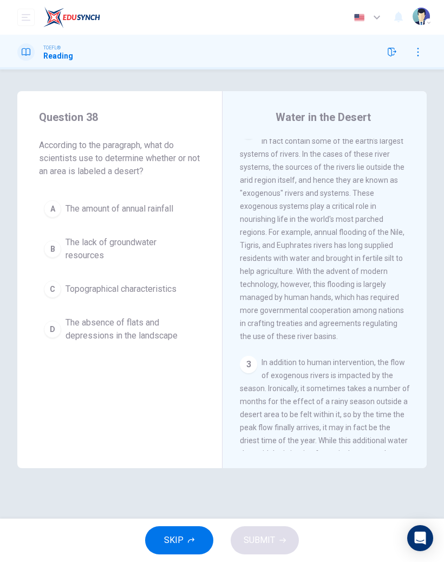
click at [192, 542] on icon "button" at bounding box center [191, 540] width 7 height 7
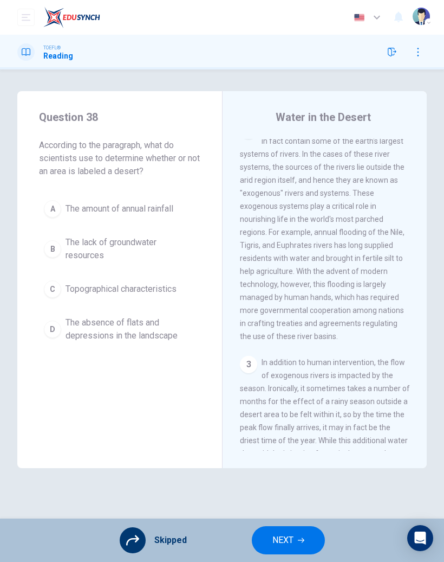
click at [302, 536] on button "NEXT" at bounding box center [288, 540] width 73 height 28
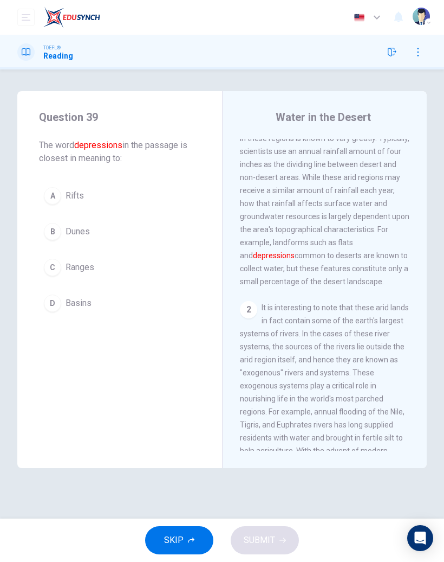
scroll to position [0, 0]
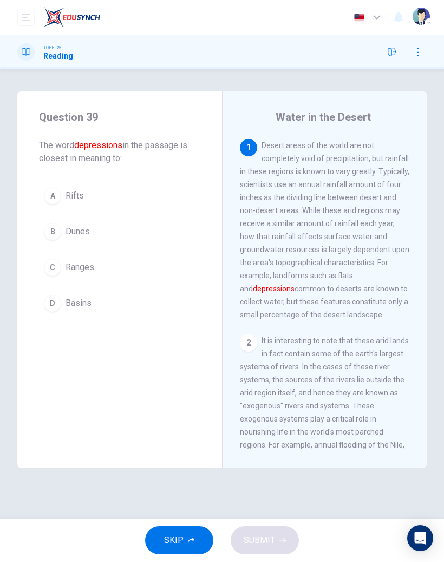
click at [80, 269] on span "Ranges" at bounding box center [80, 267] width 29 height 13
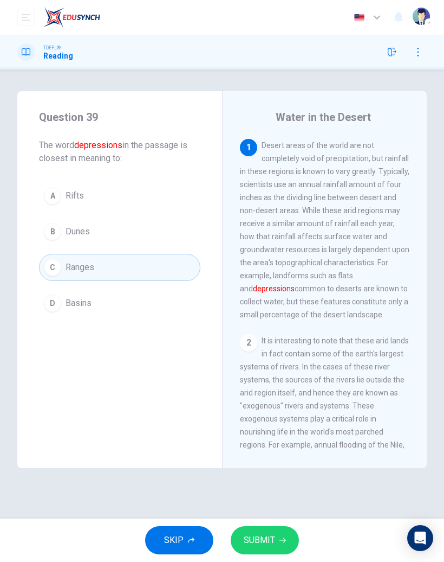
click at [257, 537] on span "SUBMIT" at bounding box center [259, 539] width 31 height 15
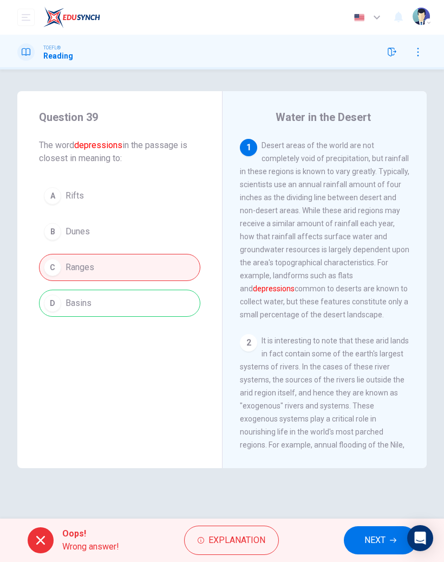
click at [368, 543] on span "NEXT" at bounding box center [375, 539] width 21 height 15
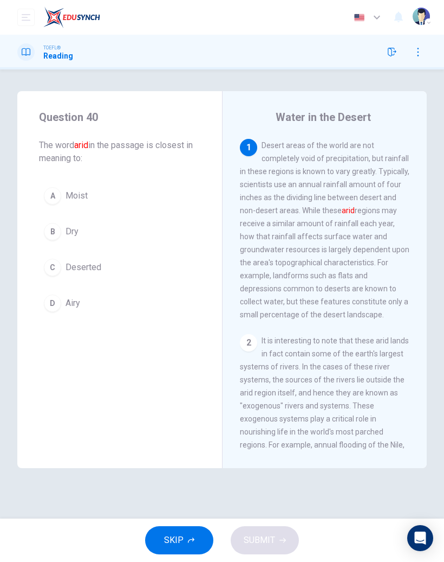
click at [82, 194] on span "Moist" at bounding box center [77, 195] width 22 height 13
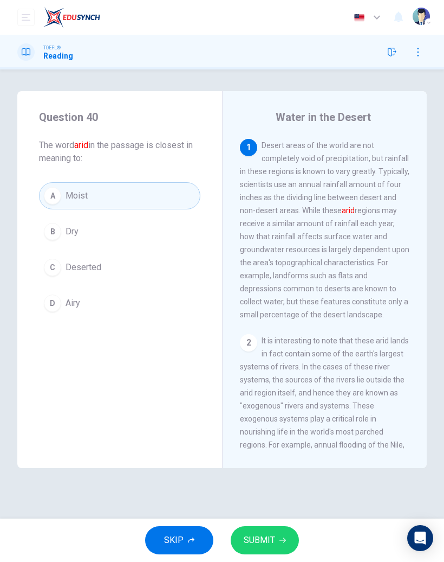
click at [246, 538] on span "SUBMIT" at bounding box center [259, 539] width 31 height 15
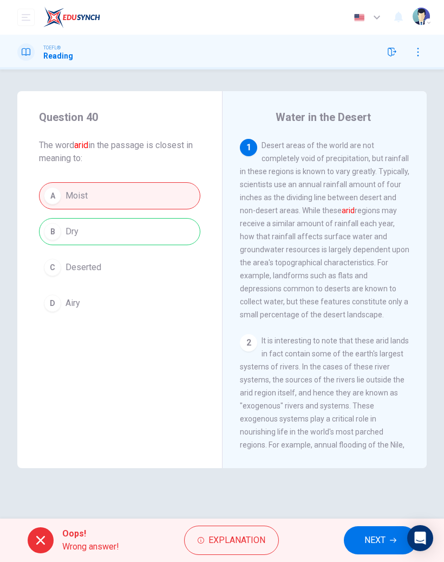
click at [376, 538] on span "NEXT" at bounding box center [375, 539] width 21 height 15
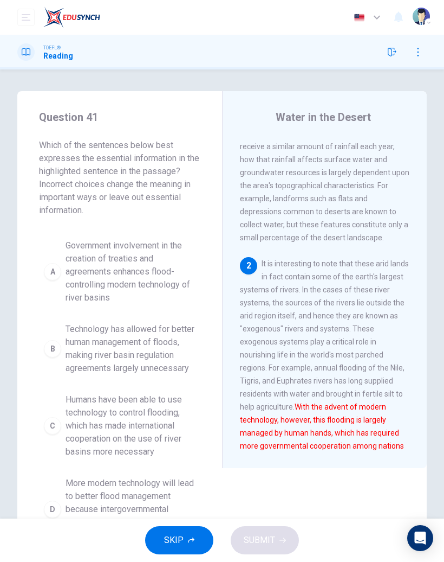
scroll to position [213, 0]
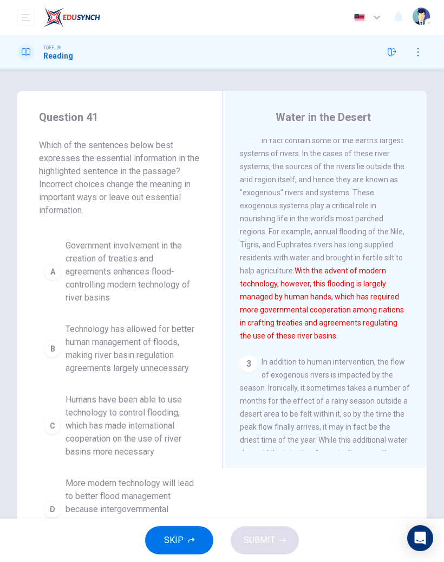
click at [202, 530] on button "SKIP" at bounding box center [179, 540] width 68 height 28
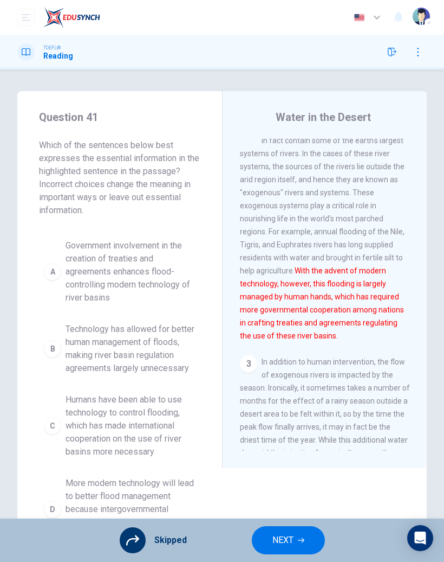
click at [299, 537] on icon "button" at bounding box center [301, 540] width 7 height 7
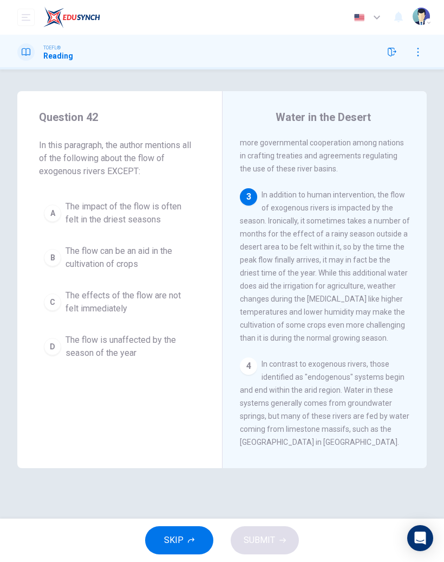
scroll to position [382, 0]
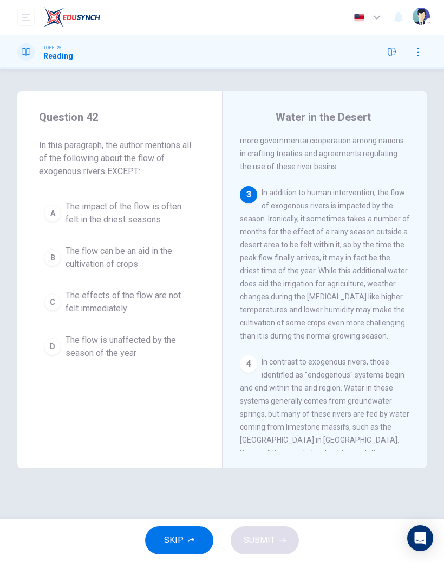
click at [191, 545] on button "SKIP" at bounding box center [179, 540] width 68 height 28
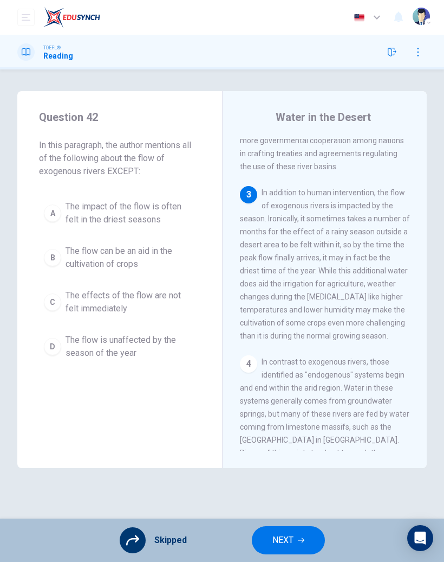
click at [305, 544] on button "NEXT" at bounding box center [288, 540] width 73 height 28
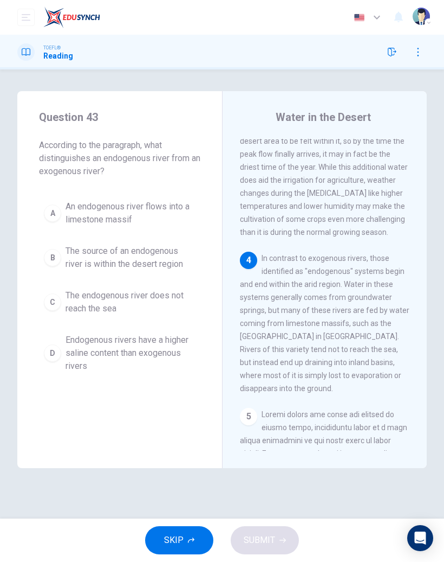
scroll to position [525, 0]
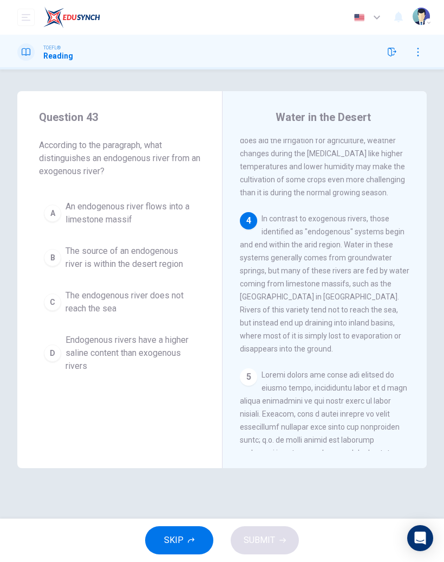
click at [201, 536] on button "SKIP" at bounding box center [179, 540] width 68 height 28
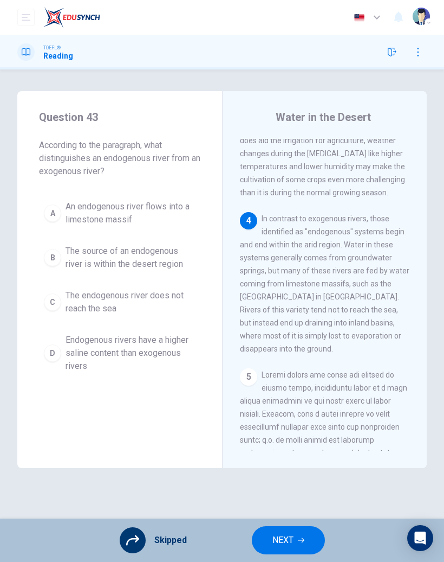
click at [297, 534] on button "NEXT" at bounding box center [288, 540] width 73 height 28
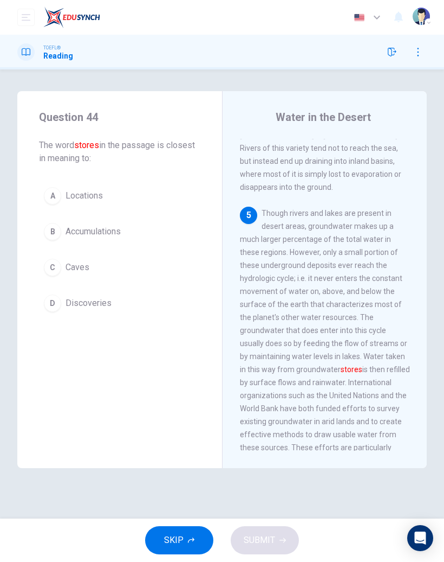
scroll to position [742, 0]
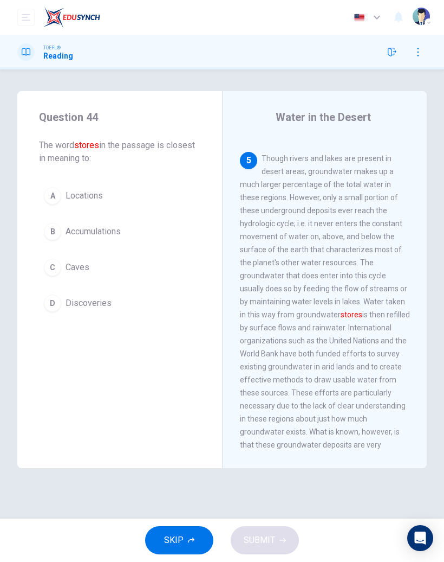
click at [98, 190] on span "Locations" at bounding box center [84, 195] width 37 height 13
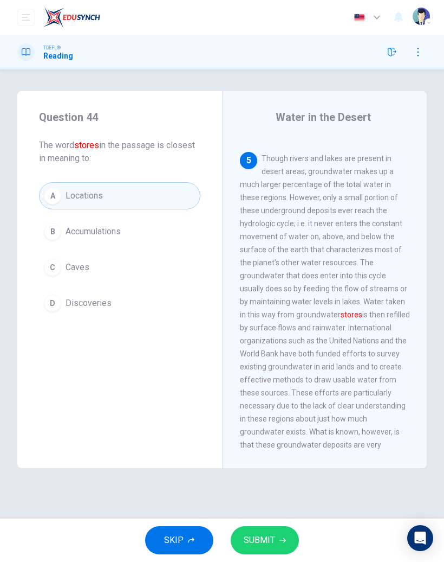
click at [260, 546] on span "SUBMIT" at bounding box center [259, 539] width 31 height 15
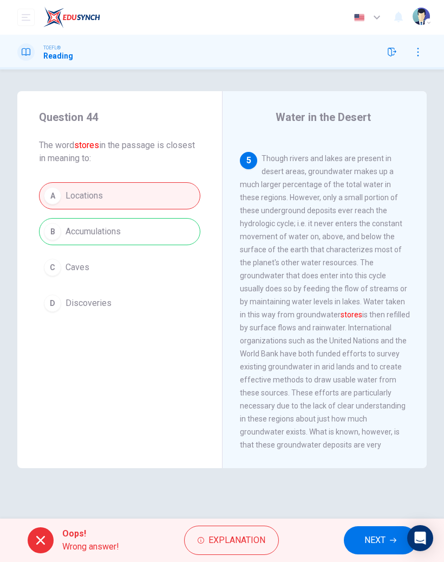
click at [373, 542] on span "NEXT" at bounding box center [375, 539] width 21 height 15
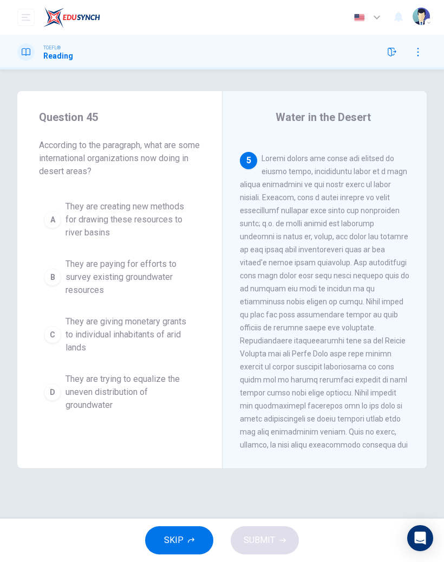
click at [198, 540] on button "SKIP" at bounding box center [179, 540] width 68 height 28
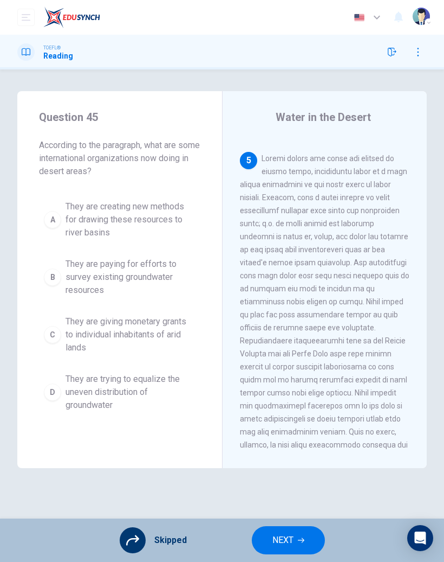
click at [290, 538] on span "NEXT" at bounding box center [283, 539] width 21 height 15
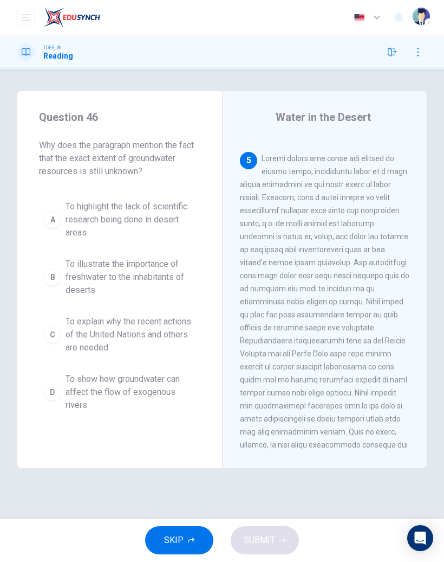
click at [187, 530] on button "SKIP" at bounding box center [179, 540] width 68 height 28
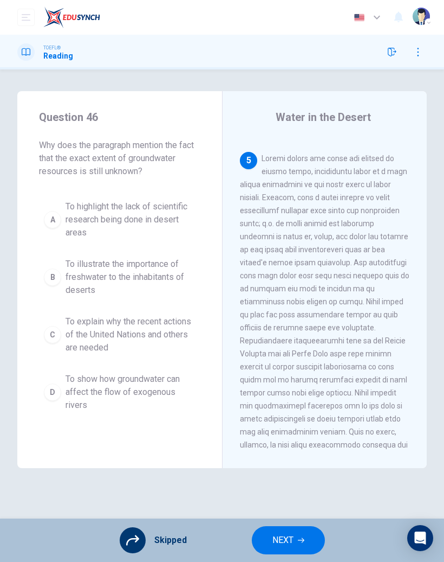
click at [300, 536] on button "NEXT" at bounding box center [288, 540] width 73 height 28
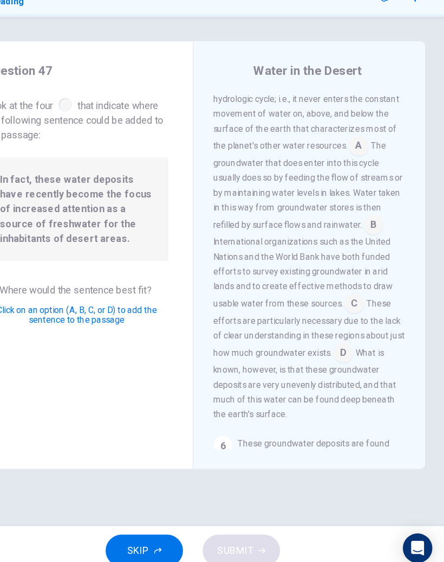
scroll to position [822, 0]
click at [356, 315] on input at bounding box center [364, 323] width 17 height 17
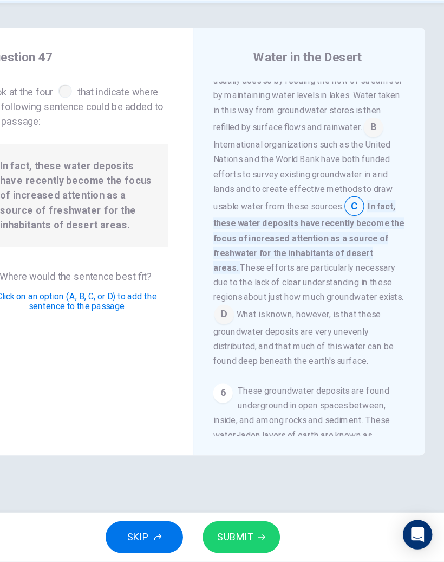
scroll to position [899, 0]
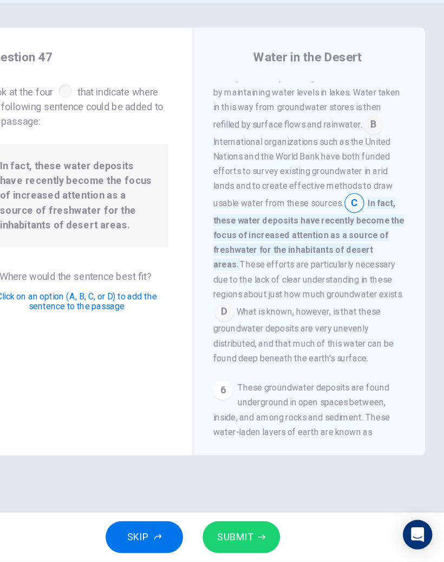
click at [259, 333] on input at bounding box center [249, 341] width 17 height 17
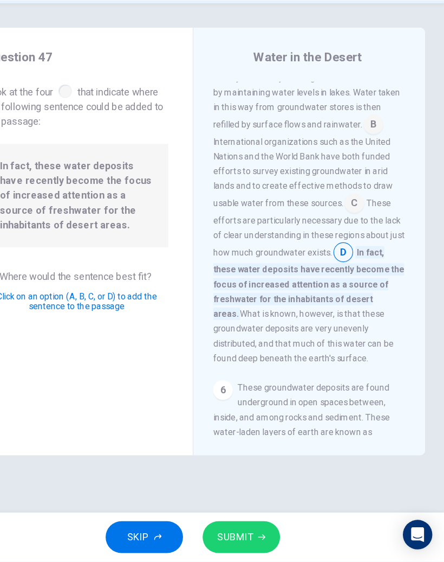
click at [280, 538] on icon "button" at bounding box center [283, 540] width 7 height 5
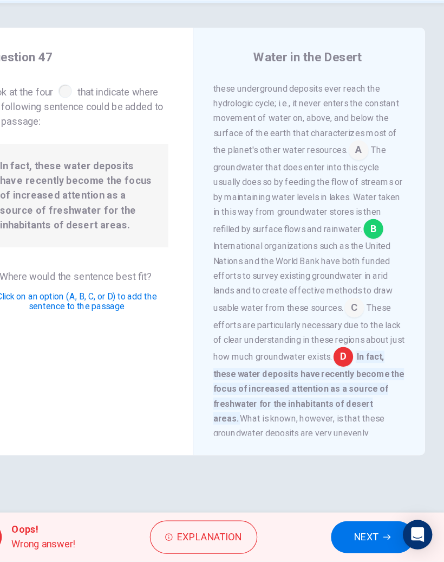
scroll to position [807, 0]
click at [344, 526] on button "NEXT" at bounding box center [380, 540] width 73 height 28
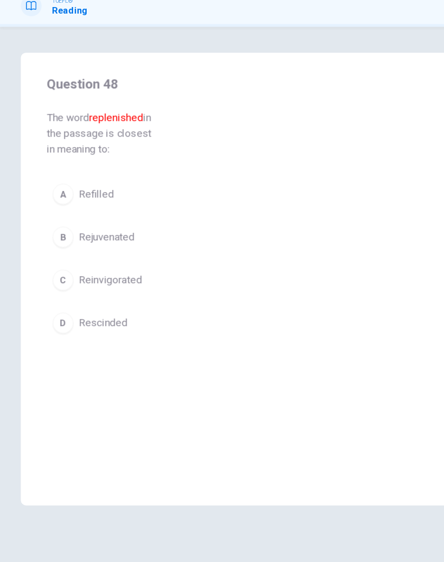
click at [72, 202] on span "Refilled" at bounding box center [80, 208] width 29 height 13
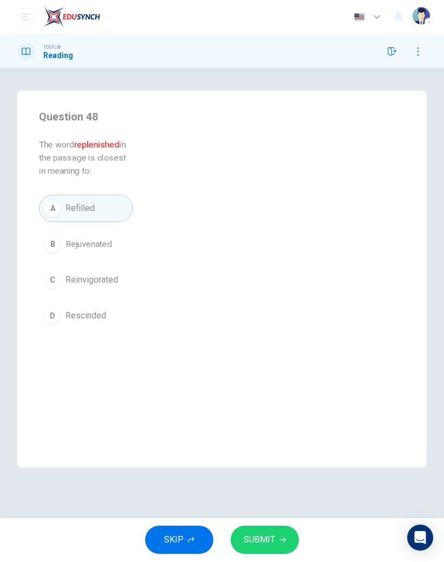
click at [263, 528] on button "SUBMIT" at bounding box center [265, 540] width 68 height 28
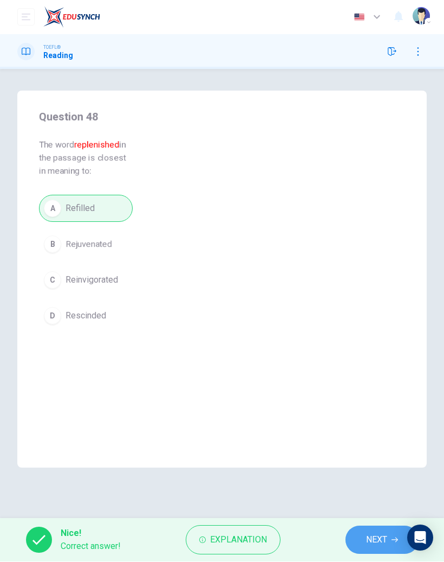
click at [394, 539] on icon "button" at bounding box center [395, 540] width 7 height 7
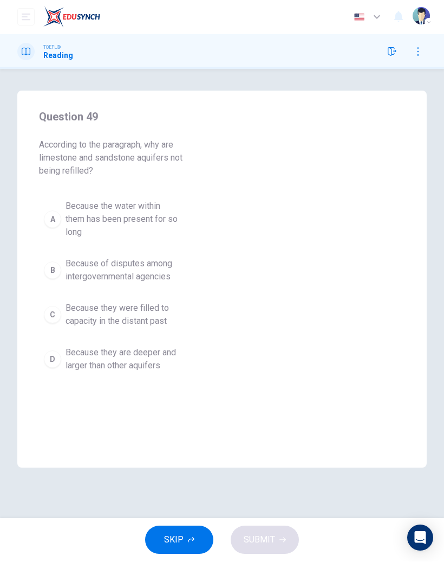
click at [196, 536] on button "SKIP" at bounding box center [179, 540] width 68 height 28
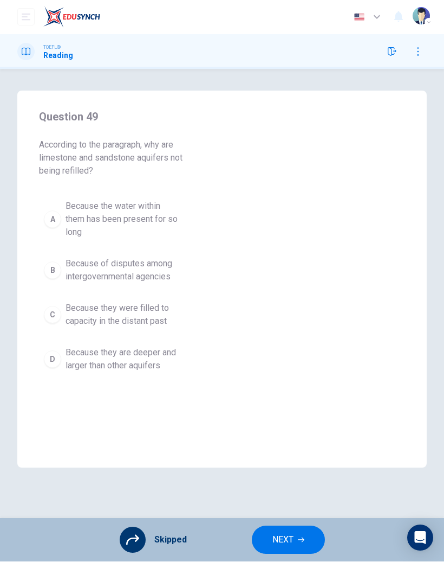
click at [302, 529] on button "NEXT" at bounding box center [288, 540] width 73 height 28
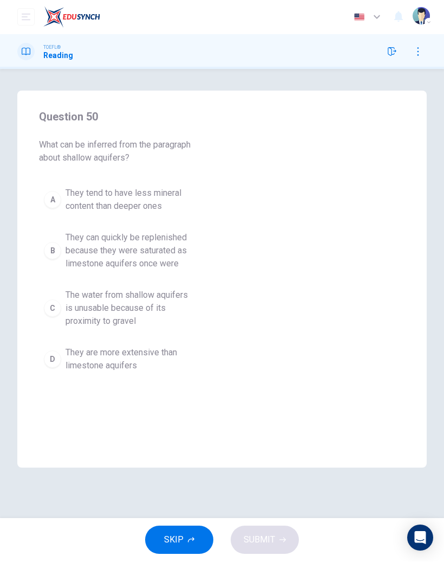
click at [185, 532] on button "SKIP" at bounding box center [179, 540] width 68 height 28
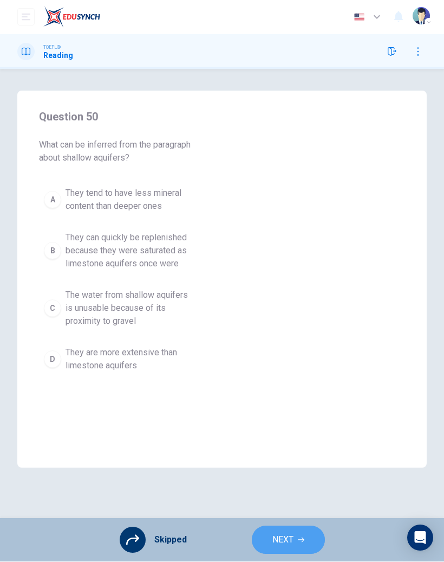
click at [296, 536] on button "NEXT" at bounding box center [288, 540] width 73 height 28
